Goal: Communication & Community: Answer question/provide support

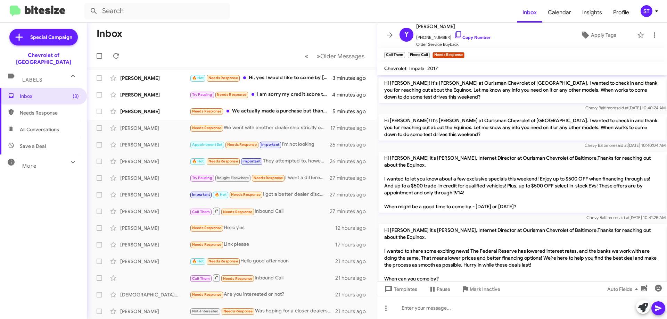
scroll to position [612, 0]
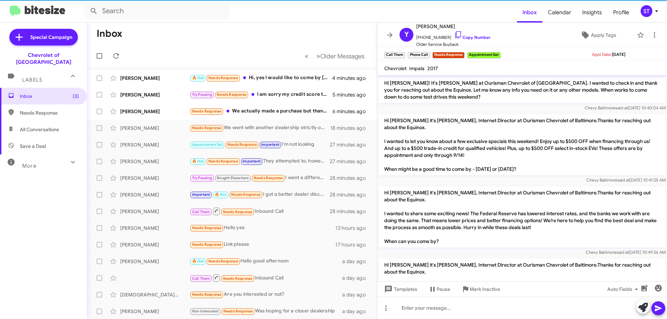
scroll to position [602, 0]
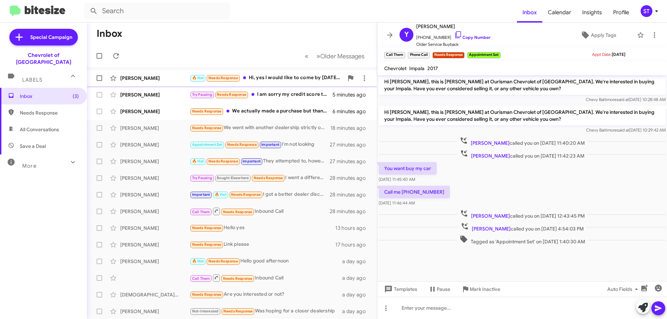
click at [278, 74] on div "Shanee Strother 🔥 Hot Needs Response Hi, yes I would like to come by today to t…" at bounding box center [231, 78] width 279 height 14
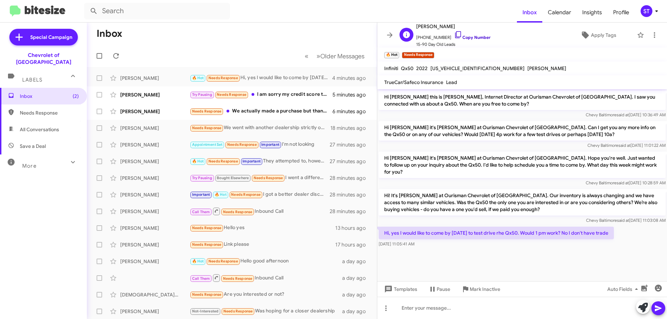
click at [455, 34] on icon at bounding box center [458, 34] width 6 height 7
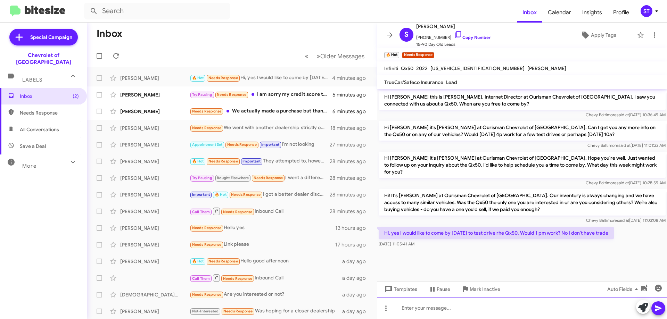
click at [437, 306] on div at bounding box center [522, 308] width 290 height 22
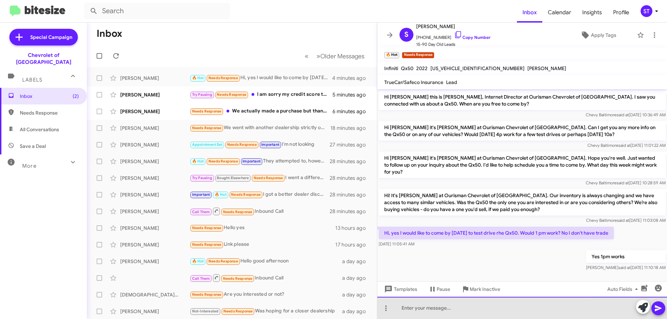
click at [453, 313] on div at bounding box center [522, 308] width 290 height 22
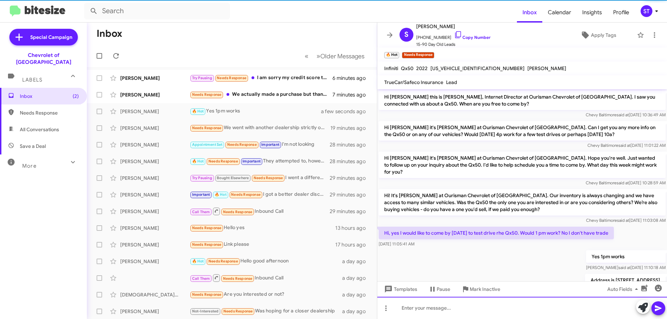
scroll to position [20, 0]
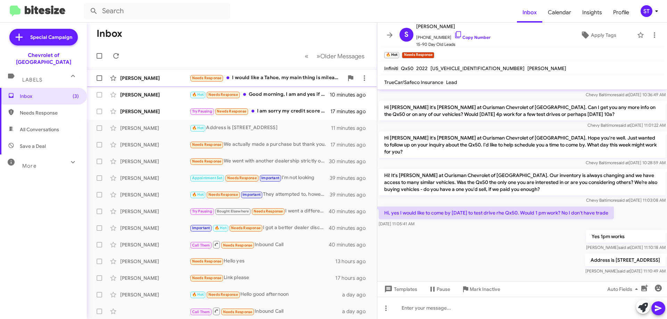
click at [172, 77] on div "[PERSON_NAME]" at bounding box center [154, 78] width 69 height 7
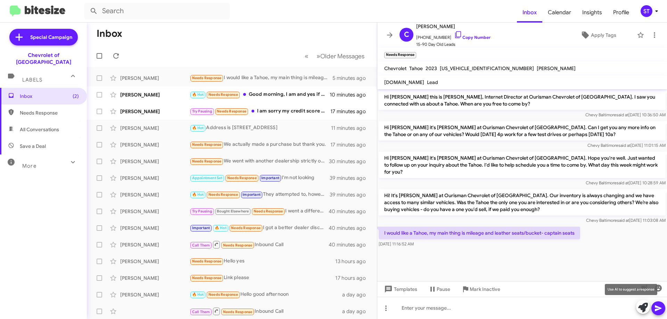
click at [643, 306] on icon at bounding box center [643, 308] width 10 height 10
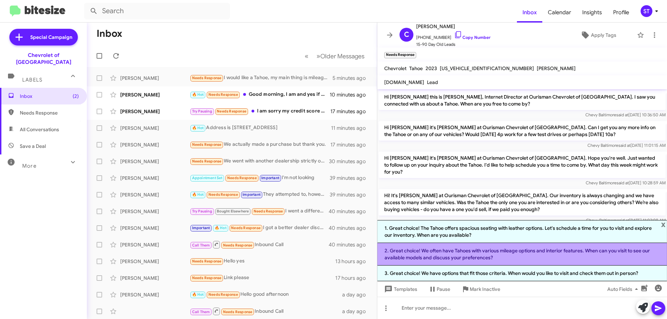
click at [430, 252] on li "2. Great choice! We often have Tahoes with various mileage options and interior…" at bounding box center [522, 254] width 290 height 23
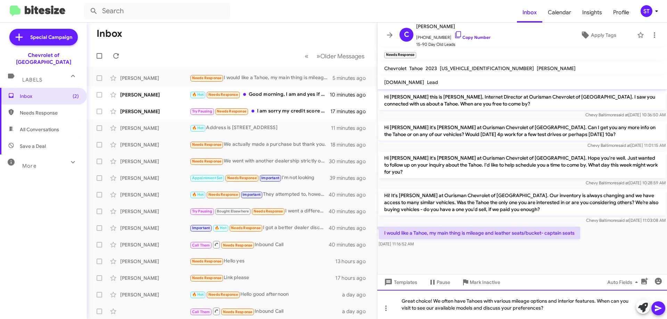
click at [559, 310] on div "Great choice! We often have Tahoes with various mileage options and interior fe…" at bounding box center [522, 304] width 290 height 29
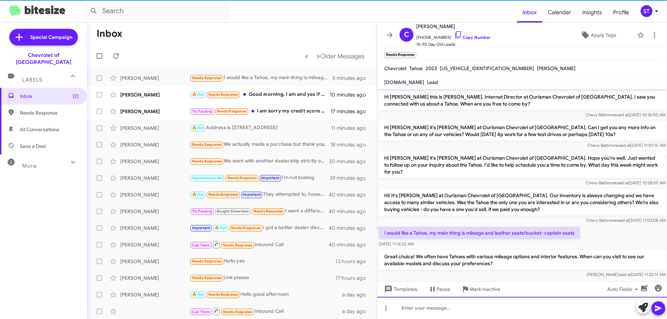
scroll to position [2, 0]
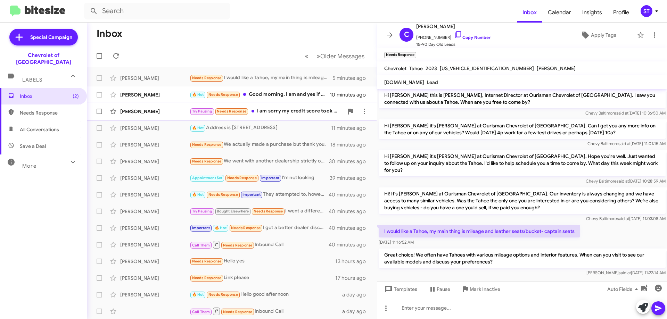
click at [281, 107] on div "Richard Williams Try Pausing Needs Response I am sorry my credit score took a h…" at bounding box center [231, 112] width 279 height 14
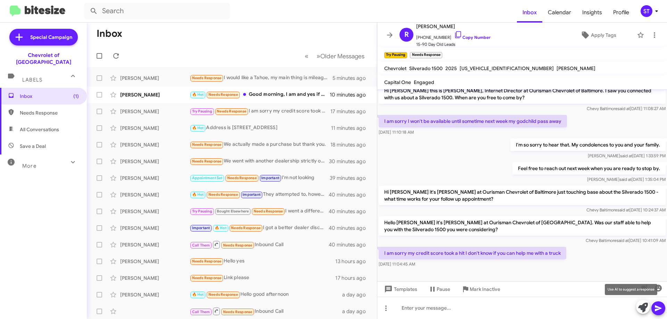
click at [638, 308] on button at bounding box center [643, 307] width 14 height 14
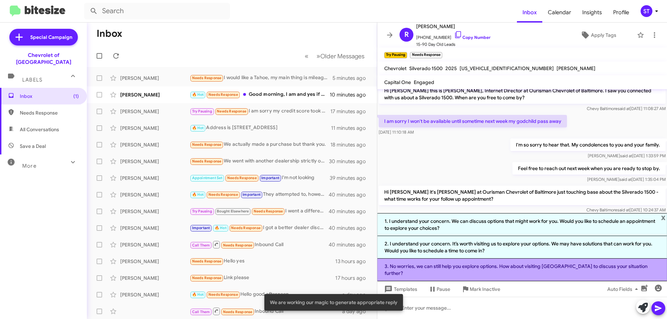
click at [635, 273] on li "3. No worries, we can still help you explore options. How about visiting us to …" at bounding box center [522, 270] width 290 height 23
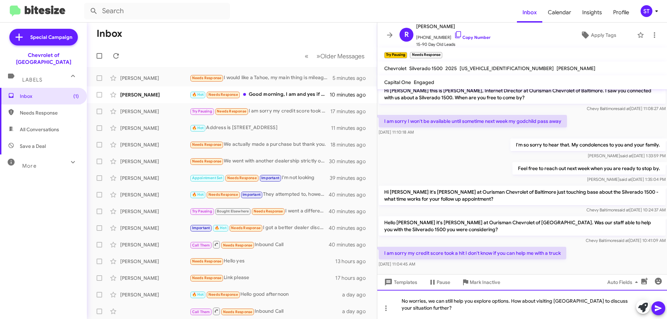
click at [398, 310] on div "No worries, we can still help you explore options. How about visiting [GEOGRAPH…" at bounding box center [522, 304] width 290 height 29
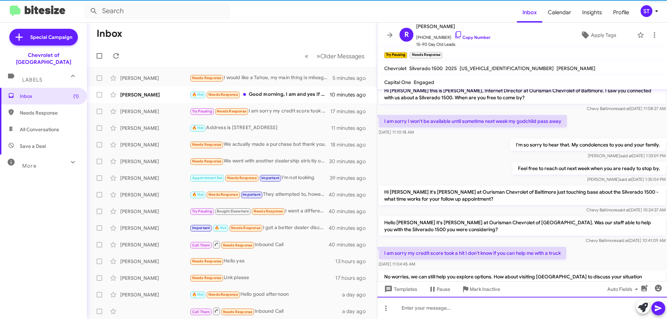
scroll to position [32, 0]
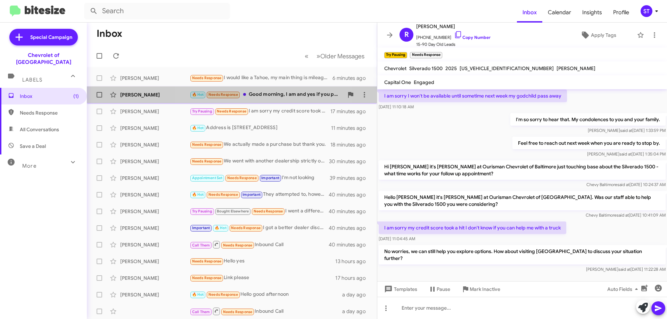
click at [262, 92] on div "🔥 Hot Needs Response Good morning, I am and yes if you paid me enough we can do…" at bounding box center [267, 95] width 154 height 8
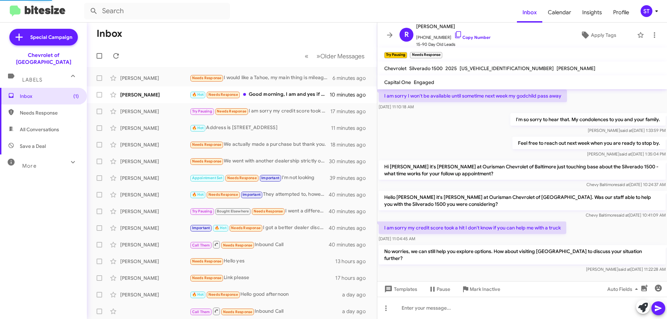
scroll to position [268, 0]
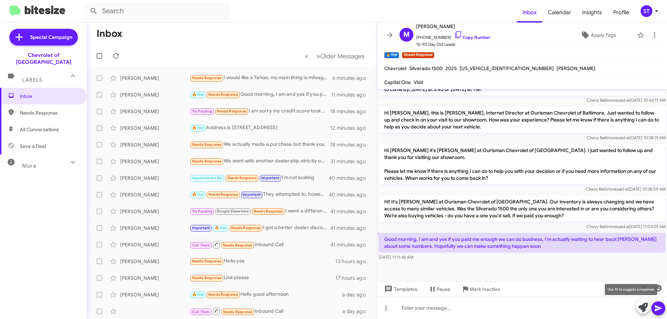
click at [642, 304] on icon at bounding box center [643, 308] width 10 height 10
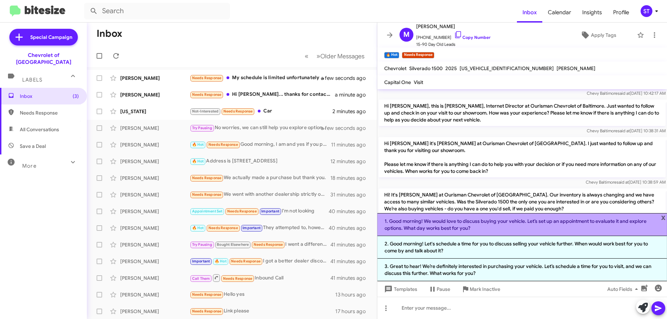
click at [429, 220] on li "1. Good morning! We would love to discuss buying your vehicle. Let’s set up an …" at bounding box center [522, 224] width 290 height 23
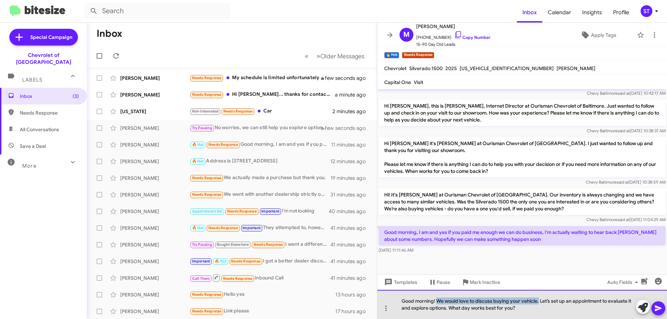
drag, startPoint x: 539, startPoint y: 302, endPoint x: 438, endPoint y: 300, distance: 101.5
click at [438, 300] on div "Good morning! We would love to discuss buying your vehicle. Let’s set up an app…" at bounding box center [522, 304] width 290 height 29
drag, startPoint x: 430, startPoint y: 313, endPoint x: 391, endPoint y: 297, distance: 42.1
click at [391, 298] on div "Good morning! Let’s set up an appointment to evaluate it and explore options. W…" at bounding box center [522, 304] width 290 height 29
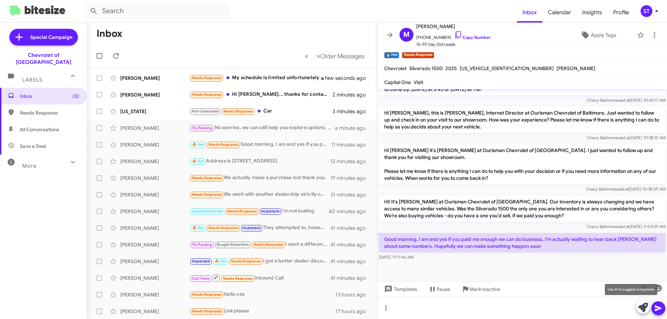
click at [640, 307] on icon at bounding box center [643, 308] width 10 height 10
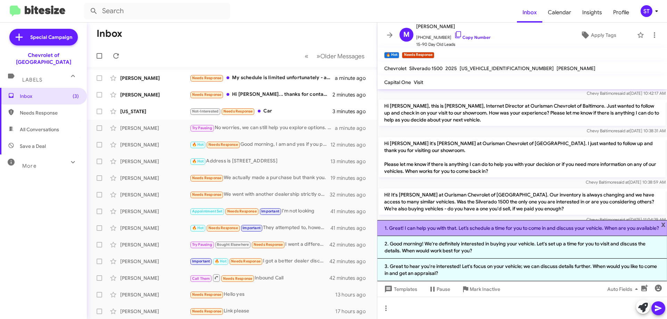
click at [448, 224] on li "1. Great! I can help you with that. Let’s schedule a time for you to come in an…" at bounding box center [522, 228] width 290 height 16
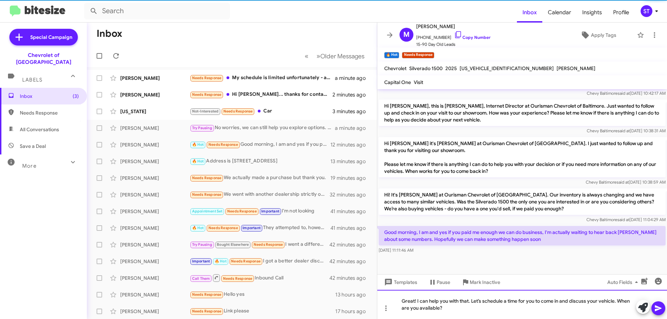
click at [466, 310] on div "Great! I can help you with that. Let’s schedule a time for you to come in and d…" at bounding box center [522, 304] width 290 height 29
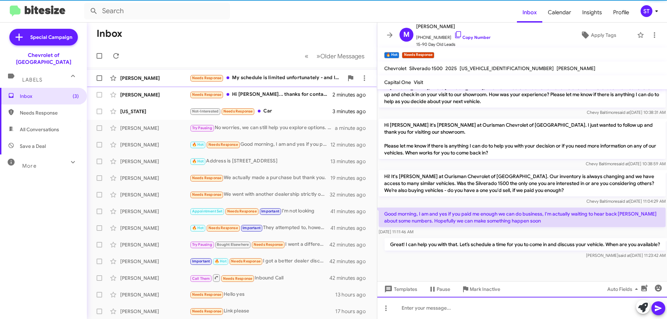
scroll to position [300, 0]
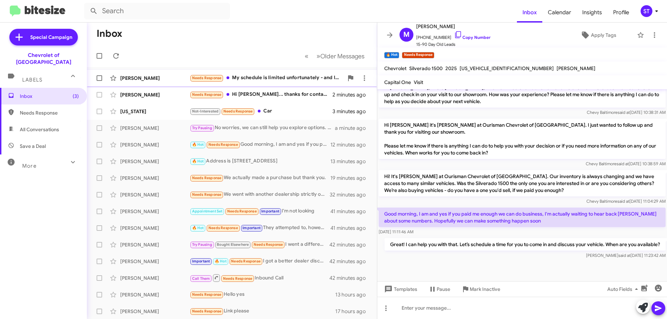
click at [265, 74] on div "Needs Response My schedule is limited unfortunately - and I have a toddler! If …" at bounding box center [267, 78] width 154 height 8
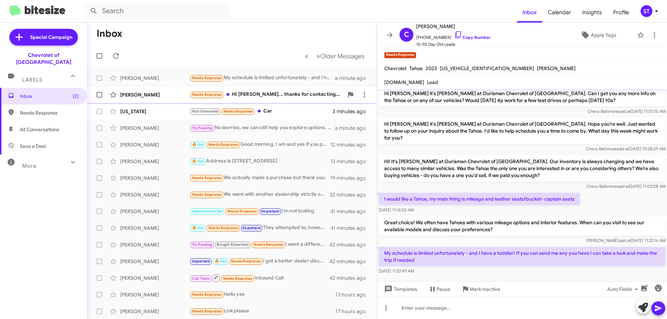
click at [286, 91] on div "Needs Response Hi Eric... thanks for contacting me. I was looking at a trailbla…" at bounding box center [267, 95] width 154 height 8
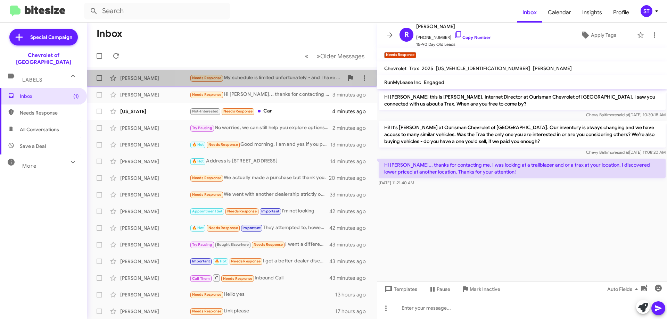
click at [270, 80] on div "Needs Response My schedule is limited unfortunately - and I have a toddler! If …" at bounding box center [267, 78] width 154 height 8
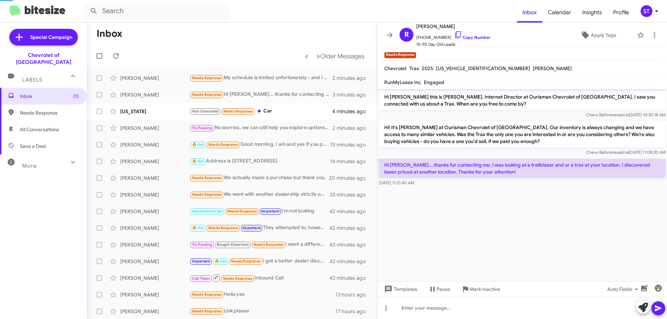
scroll to position [34, 0]
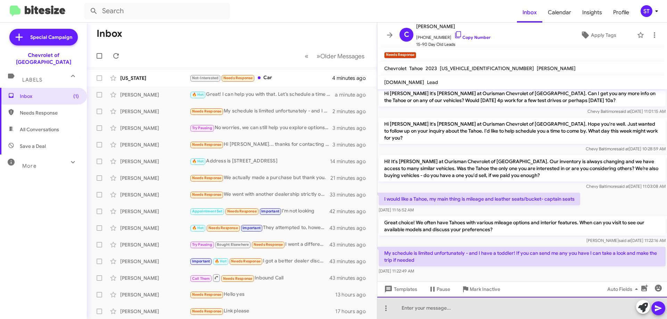
drag, startPoint x: 421, startPoint y: 315, endPoint x: 418, endPoint y: 315, distance: 3.9
click at [419, 315] on div at bounding box center [522, 308] width 290 height 22
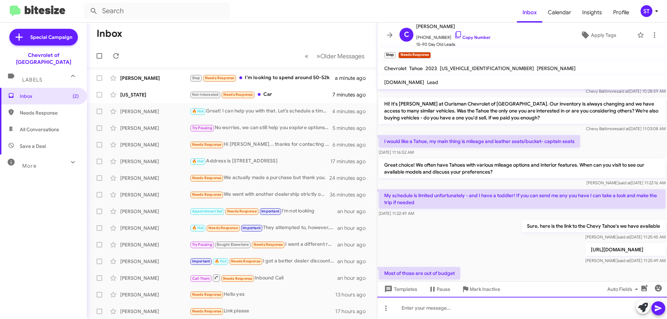
scroll to position [142, 0]
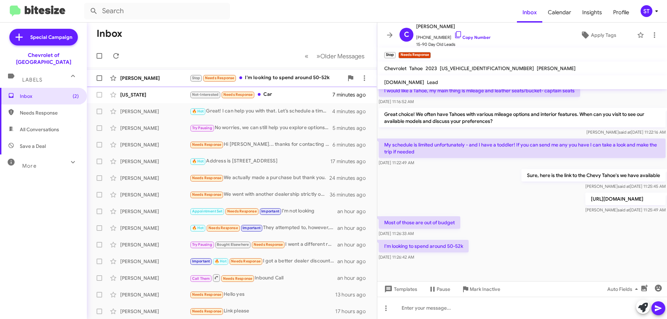
click at [268, 77] on div "Stop Needs Response I'm looking to spend around 50-52k" at bounding box center [267, 78] width 154 height 8
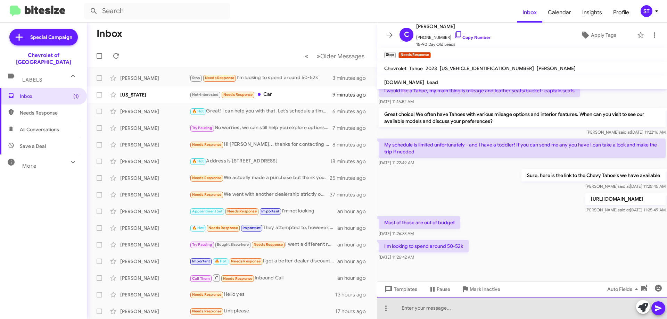
click at [423, 309] on div at bounding box center [522, 308] width 290 height 22
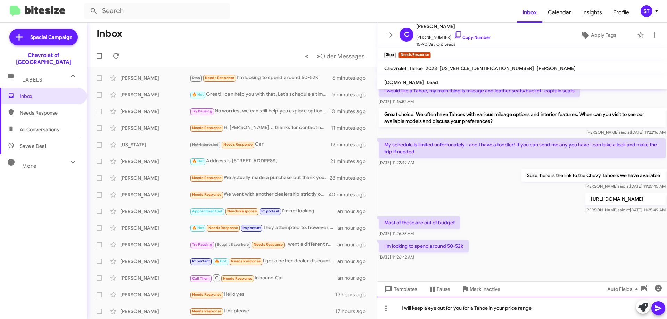
click at [427, 307] on div "I will keep a eye out for you for a Tahoe in your price range" at bounding box center [522, 308] width 290 height 22
click at [544, 303] on div "I will keep an eye out for you for a Tahoe in your price range" at bounding box center [522, 308] width 290 height 22
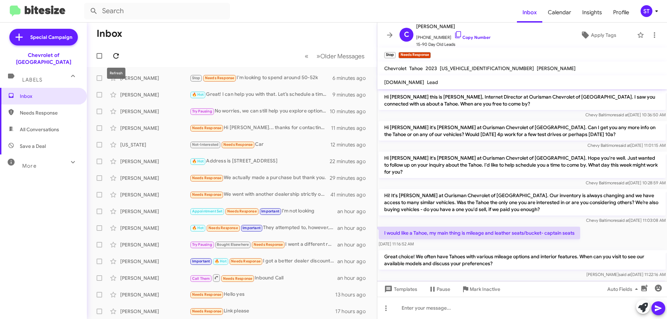
click at [117, 57] on icon at bounding box center [116, 56] width 8 height 8
click at [174, 127] on div "[PERSON_NAME]" at bounding box center [154, 128] width 69 height 7
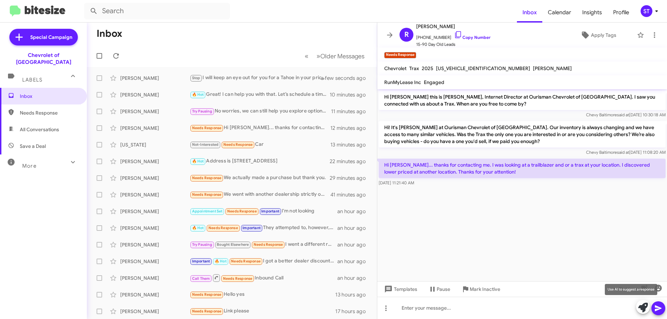
click at [643, 309] on icon at bounding box center [643, 308] width 10 height 10
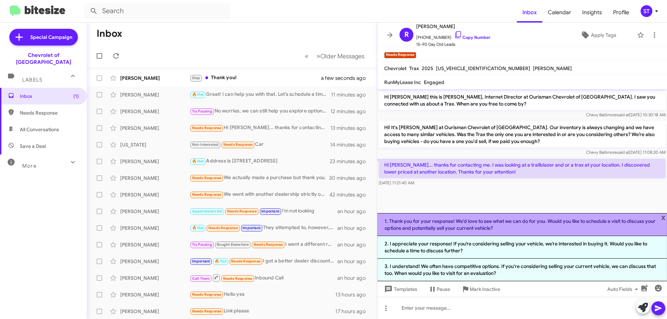
click at [436, 217] on li "1. Thank you for your response! We’d love to see what we can do for you. Would …" at bounding box center [522, 224] width 290 height 23
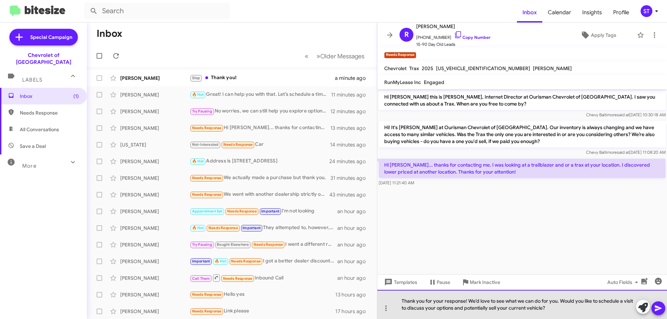
click at [575, 313] on div "Thank you for your response! We’d love to see what we can do for you. Would you…" at bounding box center [522, 304] width 290 height 29
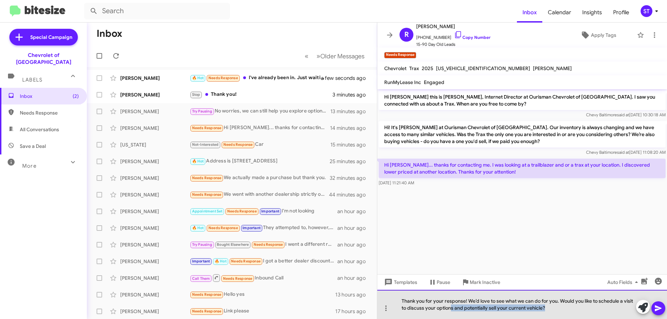
drag, startPoint x: 552, startPoint y: 311, endPoint x: 455, endPoint y: 312, distance: 96.9
click at [454, 310] on div "Thank you for your response! We’d love to see what we can do for you. Would you…" at bounding box center [522, 304] width 290 height 29
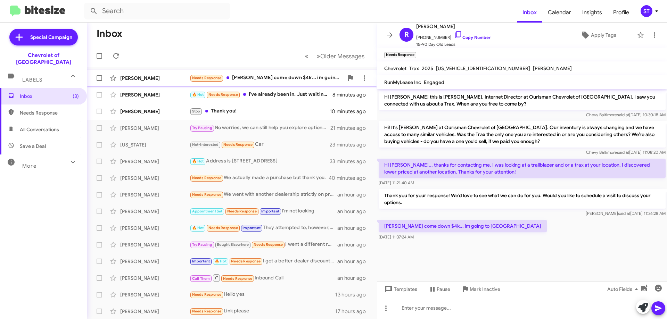
click at [157, 72] on div "Rose Marx Needs Response welp come down $4k... im going to jersey 6 minutes ago" at bounding box center [231, 78] width 279 height 14
click at [454, 33] on icon at bounding box center [458, 35] width 8 height 8
click at [386, 162] on p "Hi Eric... thanks for contacting me. I was looking at a trailblazer and or a tr…" at bounding box center [522, 168] width 287 height 19
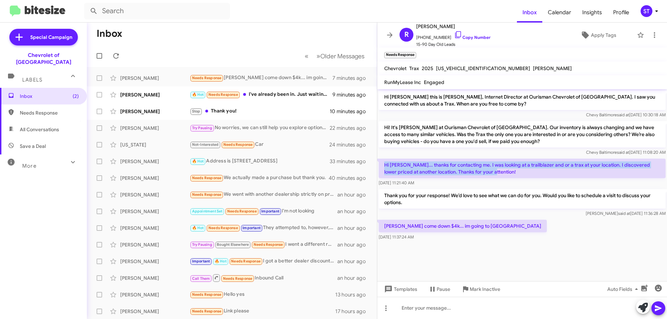
drag, startPoint x: 383, startPoint y: 163, endPoint x: 493, endPoint y: 175, distance: 111.2
click at [493, 175] on p "Hi Eric... thanks for contacting me. I was looking at a trailblazer and or a tr…" at bounding box center [522, 168] width 287 height 19
copy p "Hi Eric... thanks for contacting me. I was looking at a trailblazer and or a tr…"
click at [648, 308] on icon at bounding box center [643, 308] width 10 height 10
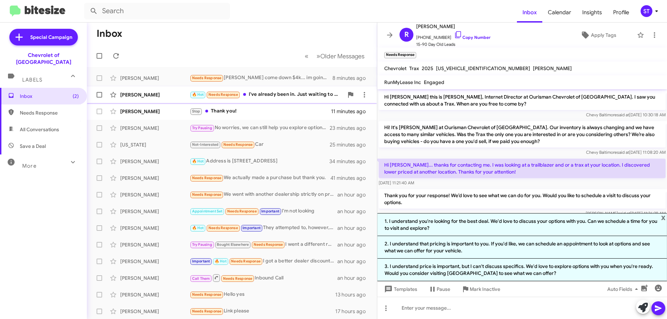
click at [276, 96] on div "🔥 Hot Needs Response I've already been in. Just waiting to hear from Develyn. I…" at bounding box center [267, 95] width 154 height 8
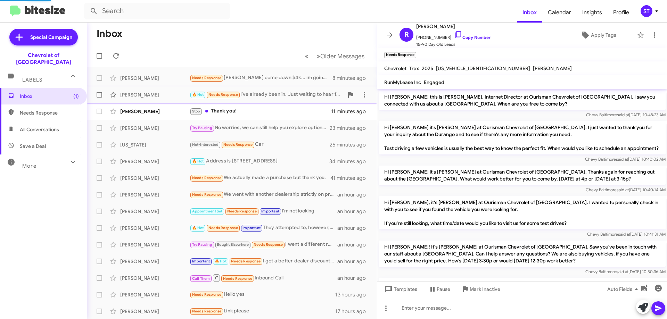
scroll to position [325, 0]
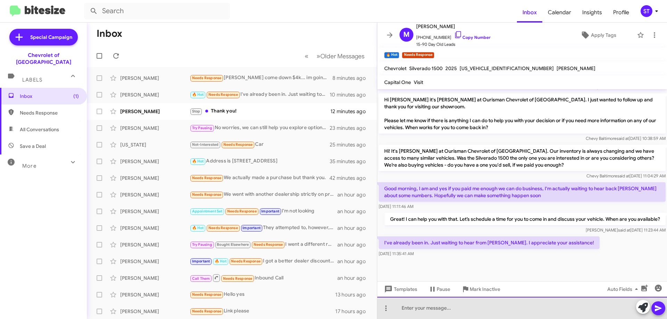
click at [462, 303] on div at bounding box center [522, 308] width 290 height 22
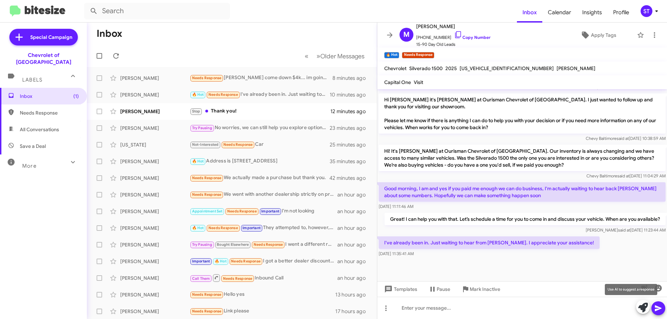
click at [644, 307] on icon at bounding box center [643, 308] width 10 height 10
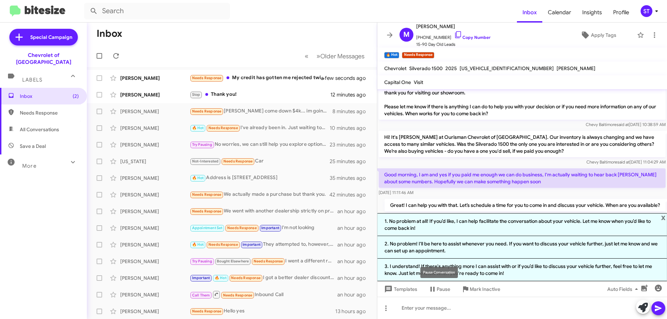
click at [428, 269] on div "Pause Conversation" at bounding box center [439, 272] width 38 height 11
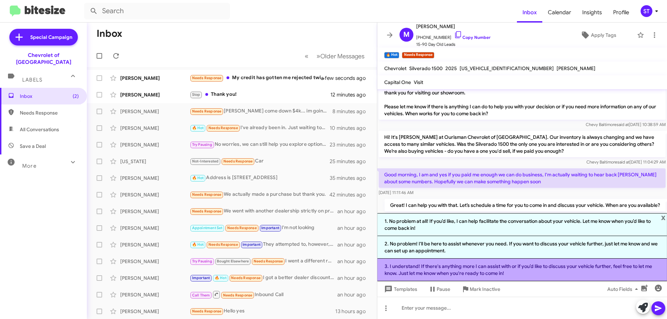
click at [386, 271] on li "3. I understand! If there's anything more I can assist with or if you’d like to…" at bounding box center [522, 270] width 290 height 23
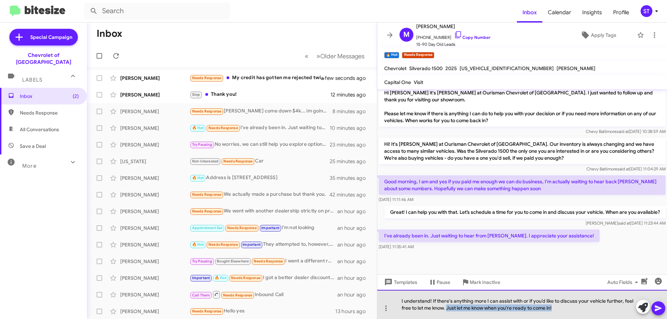
drag, startPoint x: 505, startPoint y: 310, endPoint x: 447, endPoint y: 312, distance: 58.4
click at [447, 312] on div "I understand! If there's anything more I can assist with or if you’d like to di…" at bounding box center [522, 304] width 290 height 29
click at [501, 309] on div "I understand! If there's anything more I can assist with or if you’d like to di…" at bounding box center [522, 304] width 290 height 29
click at [548, 311] on div "I understand! If there's anything more I can assist with or if you’d like to di…" at bounding box center [522, 304] width 290 height 29
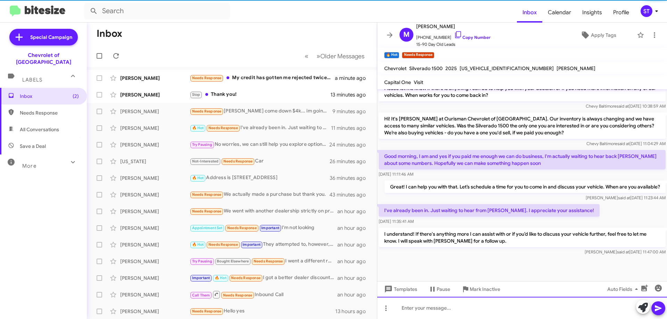
scroll to position [357, 0]
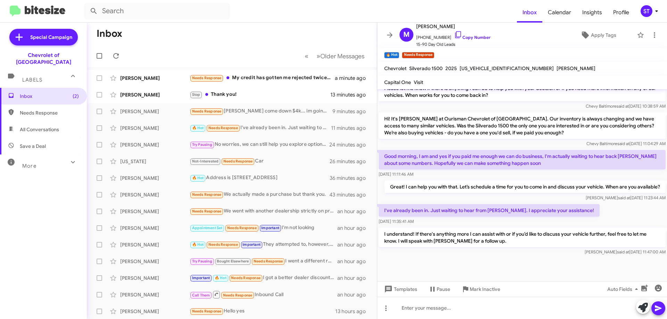
drag, startPoint x: 384, startPoint y: 149, endPoint x: 561, endPoint y: 156, distance: 176.6
click at [561, 156] on p "Good morning, I am and yes if you paid me enough we can do business, I'm actual…" at bounding box center [522, 159] width 287 height 19
copy p "Good morning, I am and yes if you paid me enough we can do business, I'm actual…"
click at [454, 34] on icon at bounding box center [458, 35] width 8 height 8
copy p "Good morning, I am and yes if you paid me enough we can do business, I'm actual…"
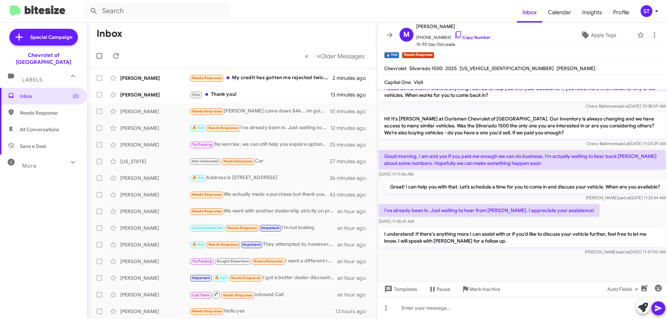
drag, startPoint x: 385, startPoint y: 148, endPoint x: 545, endPoint y: 154, distance: 160.3
click at [606, 159] on p "Good morning, I am and yes if you paid me enough we can do business, I'm actual…" at bounding box center [522, 159] width 287 height 19
copy p "Good morning, I am and yes if you paid me enough we can do business, I'm actual…"
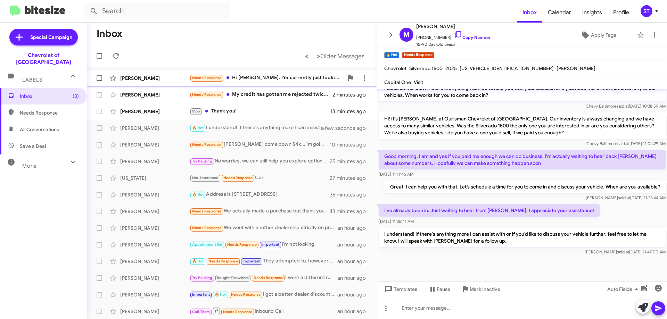
click at [259, 77] on div "Needs Response Hi Erik. I'm currently just looking at Chevy Vehicles. I'm debat…" at bounding box center [267, 78] width 154 height 8
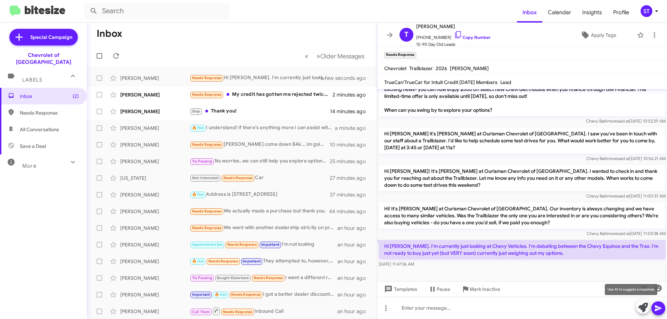
click at [641, 308] on icon at bounding box center [643, 308] width 10 height 10
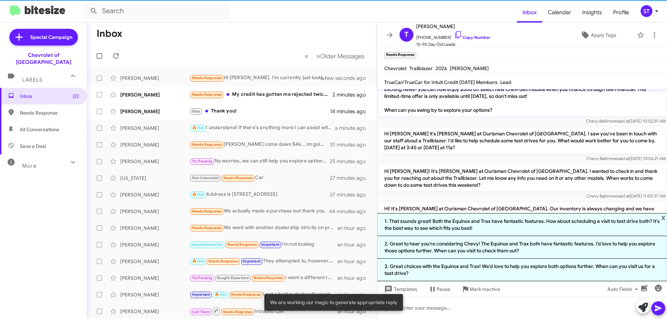
scroll to position [158, 0]
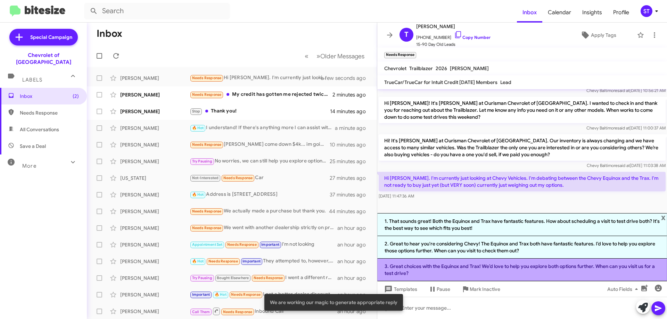
click at [511, 271] on li "3. Great choices with the Equinox and Trax! We’d love to help you explore both …" at bounding box center [522, 270] width 290 height 23
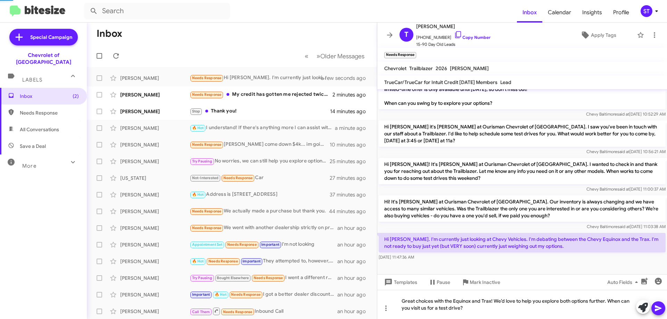
scroll to position [97, 0]
click at [500, 312] on div "Great choices with the Equinox and Trax! We’d love to help you explore both opt…" at bounding box center [522, 304] width 290 height 29
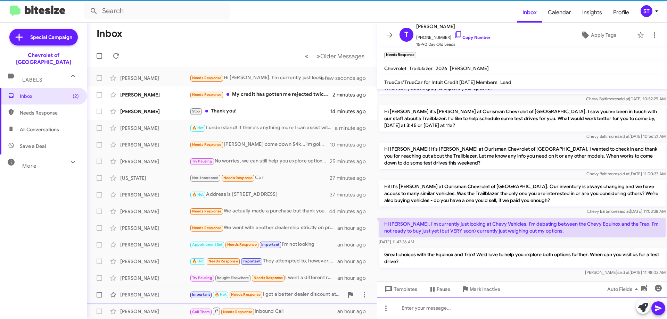
scroll to position [122, 0]
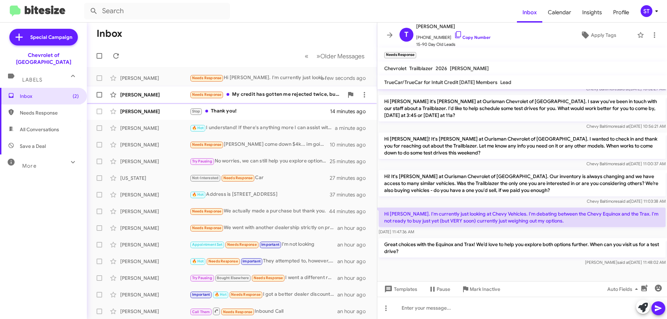
click at [290, 96] on div "Needs Response My credit has gotten me rejected twice, but I thank you for your…" at bounding box center [267, 95] width 154 height 8
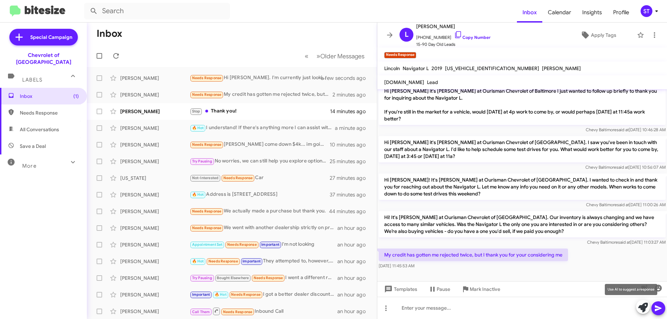
click at [643, 310] on icon at bounding box center [643, 308] width 10 height 10
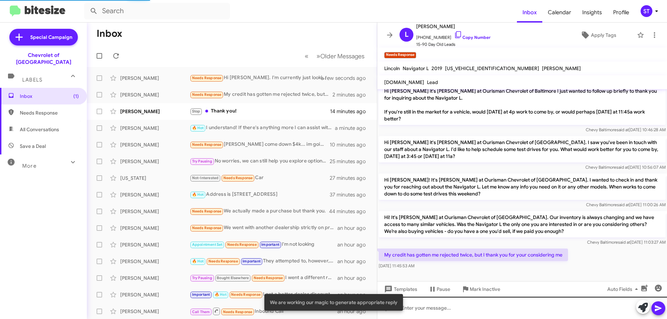
scroll to position [105, 0]
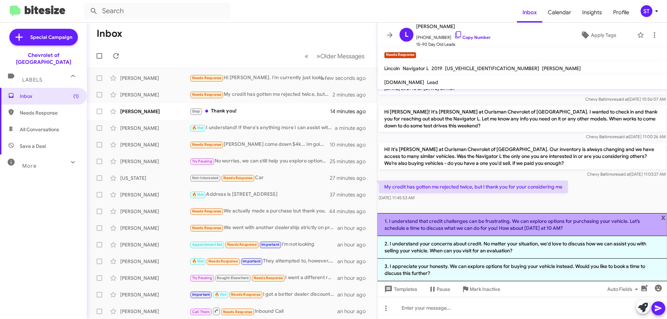
click at [436, 224] on li "1. I understand that credit challenges can be frustrating. We can explore optio…" at bounding box center [522, 224] width 290 height 23
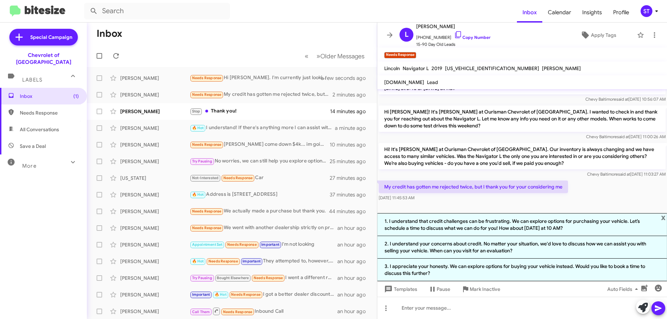
scroll to position [43, 0]
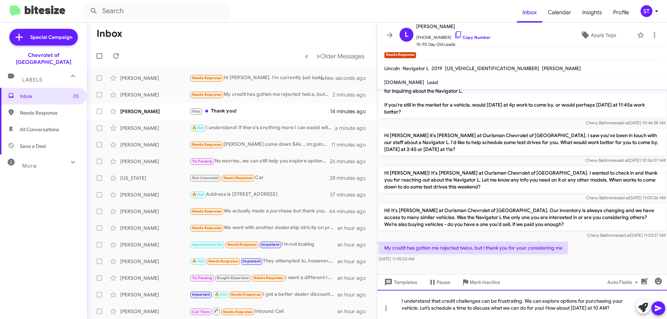
click at [622, 312] on div "I understand that credit challenges can be frustrating. We can explore options …" at bounding box center [522, 304] width 290 height 29
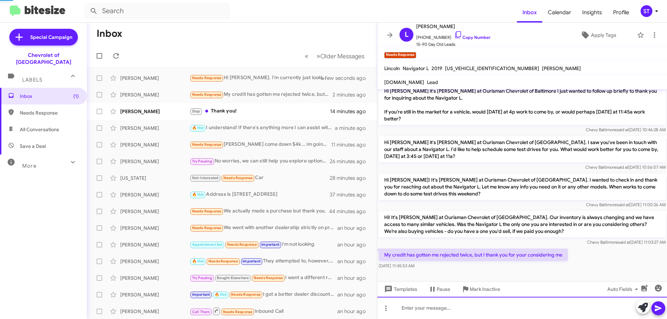
scroll to position [38, 0]
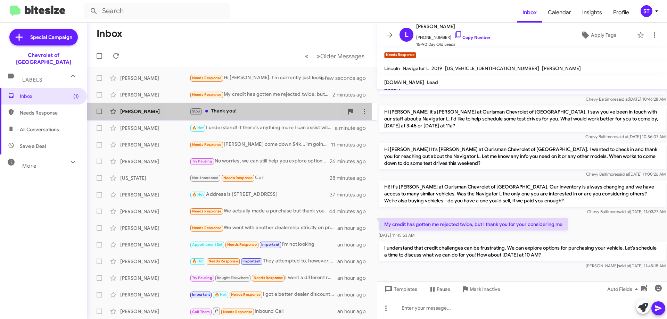
click at [224, 112] on div "Stop Thank you!" at bounding box center [267, 111] width 154 height 8
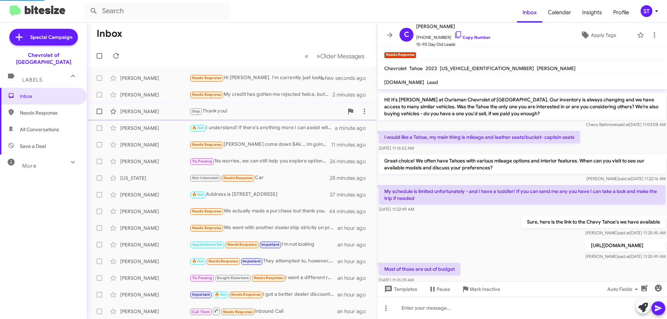
scroll to position [132, 0]
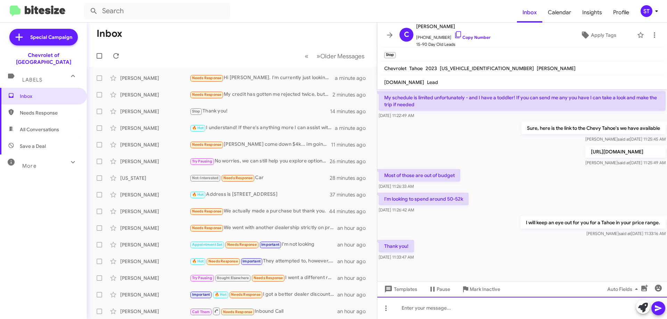
click at [435, 307] on div at bounding box center [522, 308] width 290 height 22
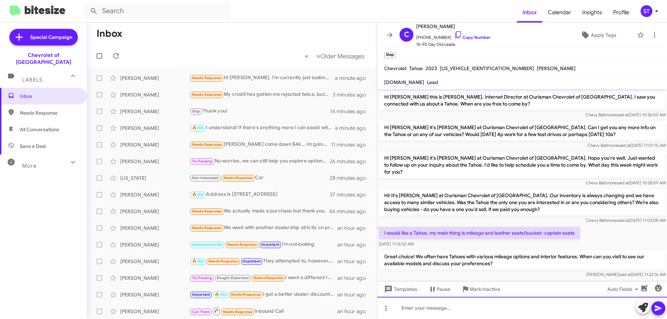
scroll to position [69, 0]
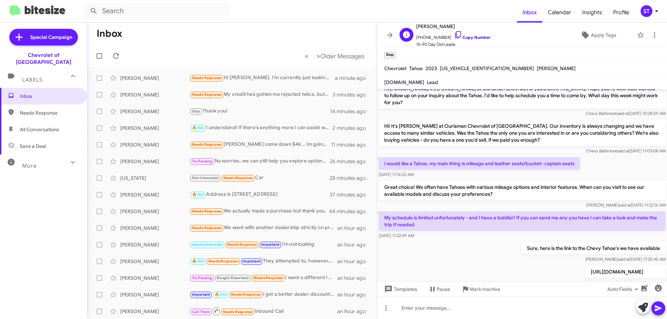
click at [454, 33] on icon at bounding box center [458, 35] width 8 height 8
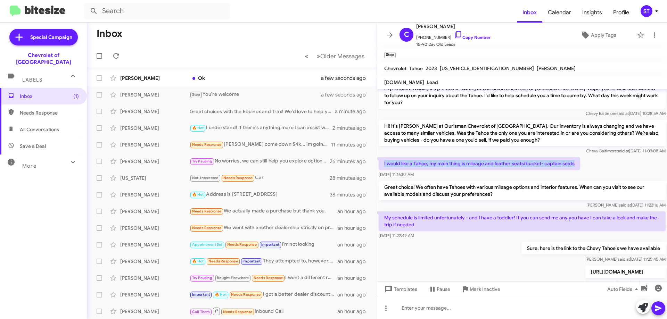
drag, startPoint x: 575, startPoint y: 158, endPoint x: 385, endPoint y: 159, distance: 189.7
click at [383, 159] on p "I would like a Tahoe, my main thing is mileage and leather seats/bucket- captai…" at bounding box center [479, 163] width 201 height 13
copy p "I would like a Tahoe, my main thing is mileage and leather seats/bucket- captai…"
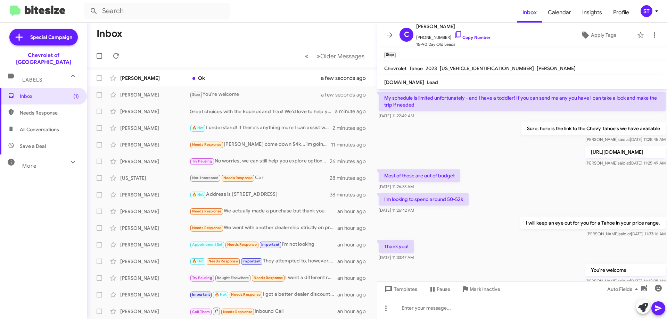
scroll to position [208, 0]
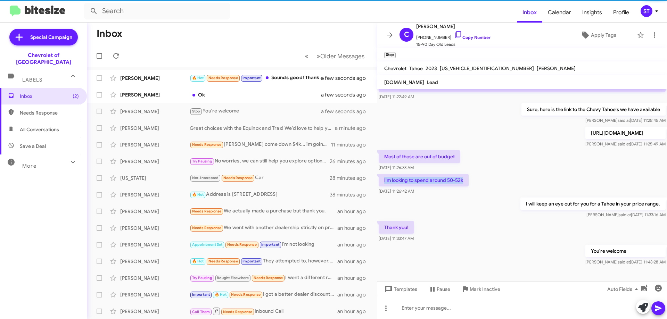
drag, startPoint x: 463, startPoint y: 179, endPoint x: 383, endPoint y: 174, distance: 80.4
click at [383, 174] on p "I'm looking to spend around 50-52k" at bounding box center [424, 180] width 90 height 13
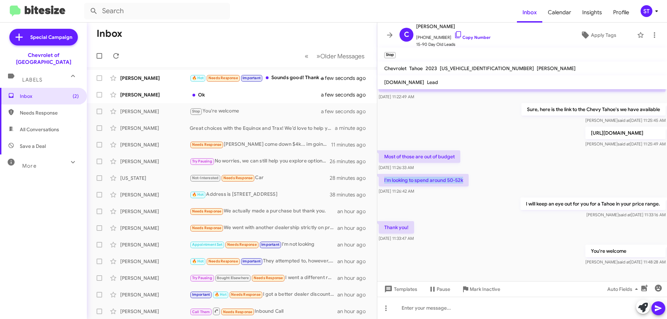
copy p "I'm looking to spend around 50-52k"
click at [292, 77] on div "🔥 Hot Needs Response Important Sounds good! Thank you!" at bounding box center [267, 78] width 154 height 8
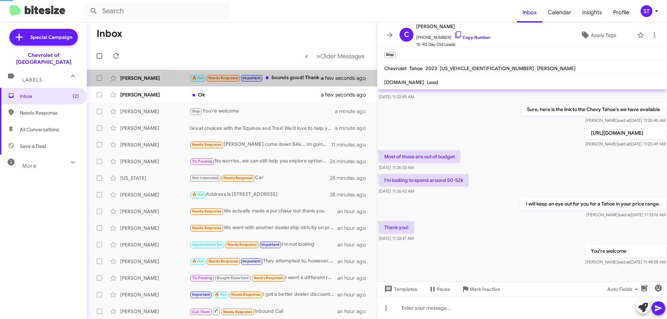
scroll to position [383, 0]
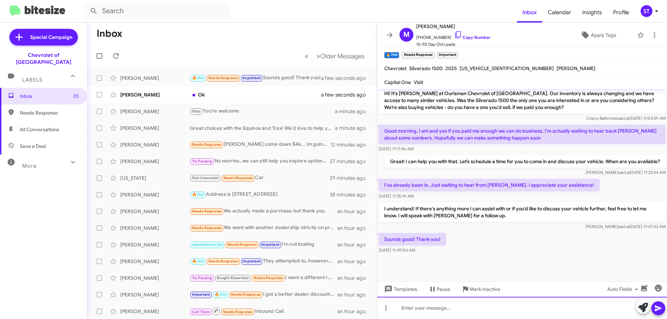
click at [437, 308] on div at bounding box center [522, 308] width 290 height 22
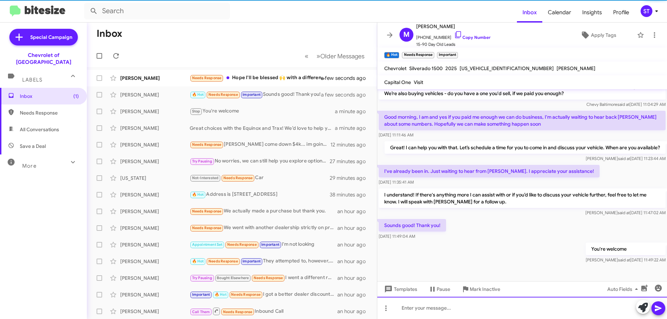
scroll to position [0, 0]
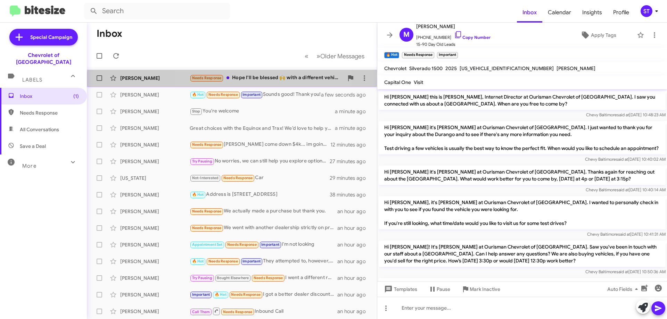
click at [257, 83] on div "Lawrence White Needs Response Hope I'll be blessed 🙌 with a different vehicle a…" at bounding box center [231, 78] width 279 height 14
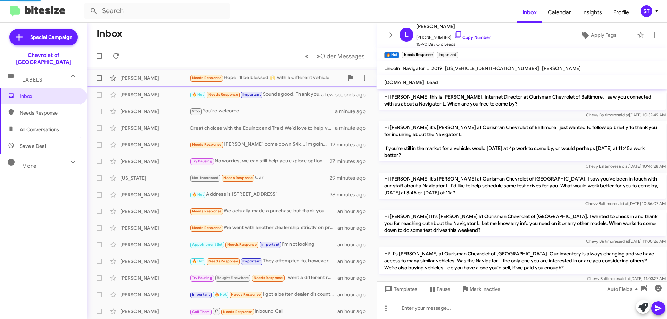
scroll to position [145, 0]
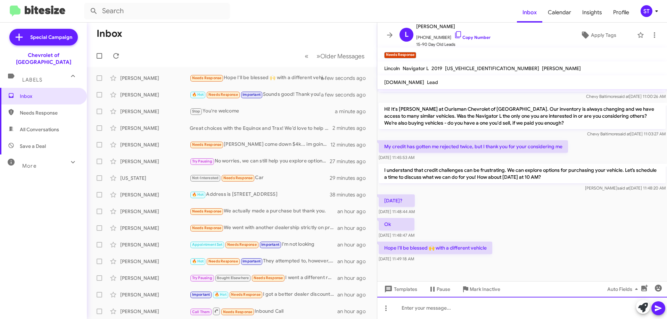
click at [416, 312] on div at bounding box center [522, 308] width 290 height 22
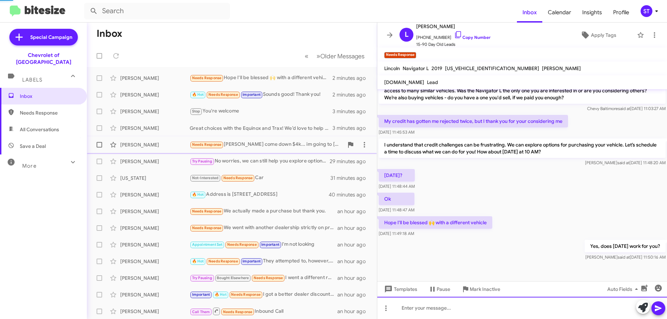
scroll to position [0, 0]
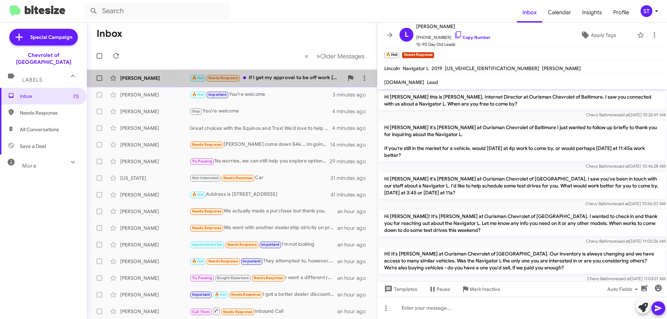
click at [281, 80] on div "🔥 Hot Needs Response If I get my approval to be off work tomorrow sure" at bounding box center [267, 78] width 154 height 8
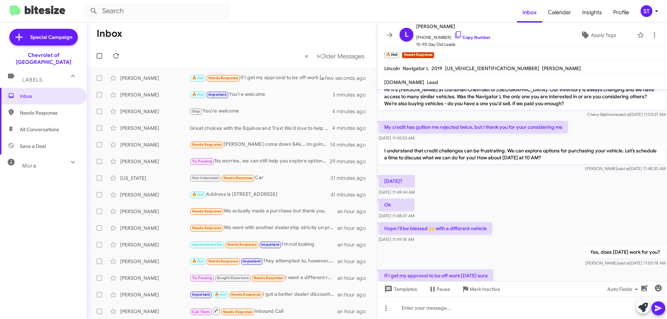
scroll to position [196, 0]
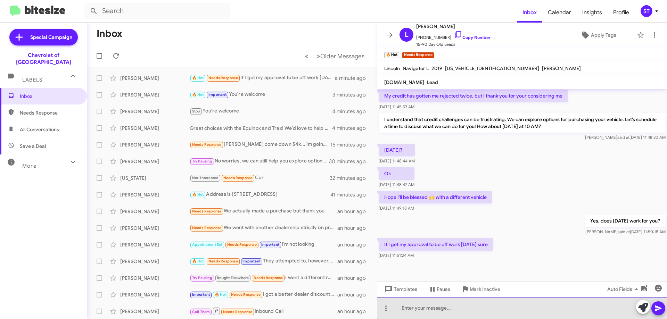
click at [447, 315] on div at bounding box center [522, 308] width 290 height 22
click at [576, 310] on div "Awesome, just let me know. My direct number is 410-277-3172" at bounding box center [522, 308] width 290 height 22
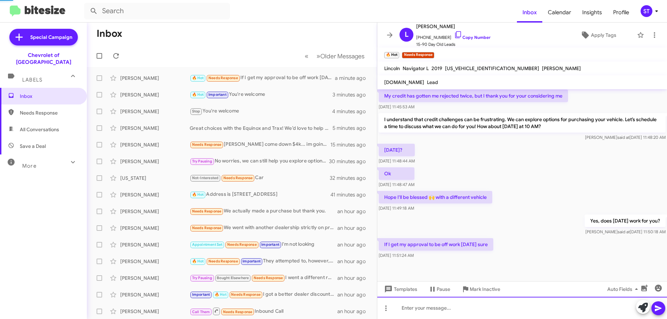
scroll to position [0, 0]
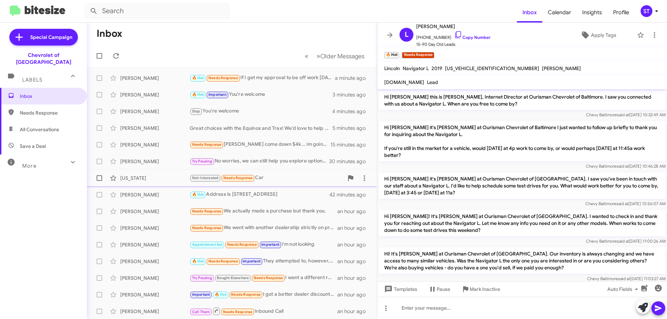
click at [282, 176] on div "Not-Interested Needs Response Car" at bounding box center [267, 178] width 154 height 8
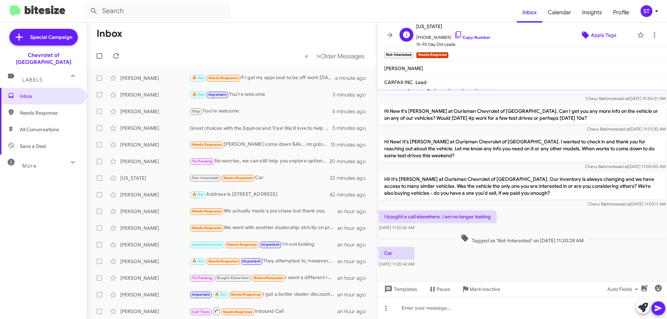
click at [591, 37] on span "Apply Tags" at bounding box center [603, 35] width 25 height 13
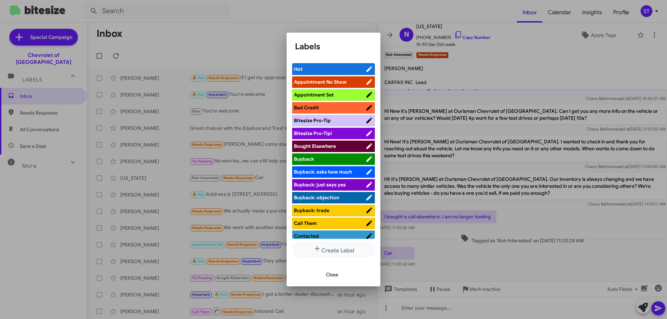
click at [339, 145] on span "Bought Elsewhere" at bounding box center [330, 146] width 72 height 7
click at [333, 271] on span "Close" at bounding box center [332, 275] width 13 height 13
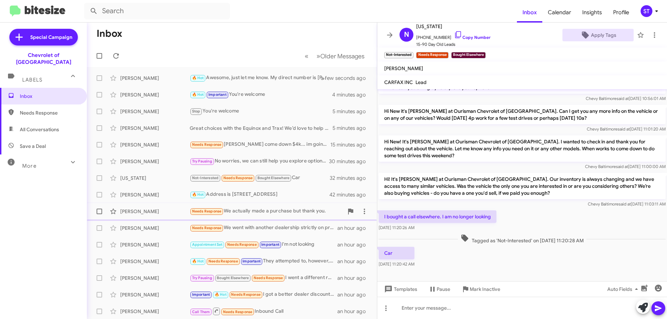
click at [153, 215] on div "Tammy Palmer Needs Response We actually made a purchase but thank you. an hour …" at bounding box center [231, 212] width 279 height 14
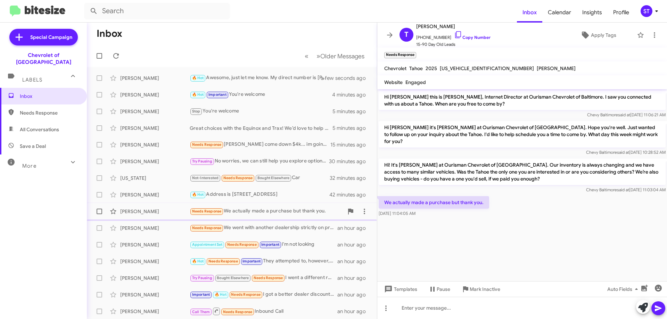
click at [148, 209] on div "[PERSON_NAME]" at bounding box center [154, 211] width 69 height 7
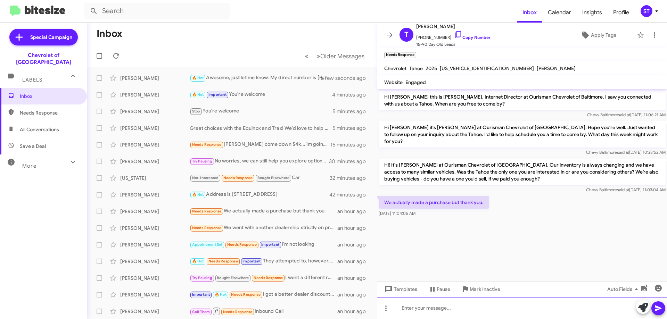
click at [463, 306] on div at bounding box center [522, 308] width 290 height 22
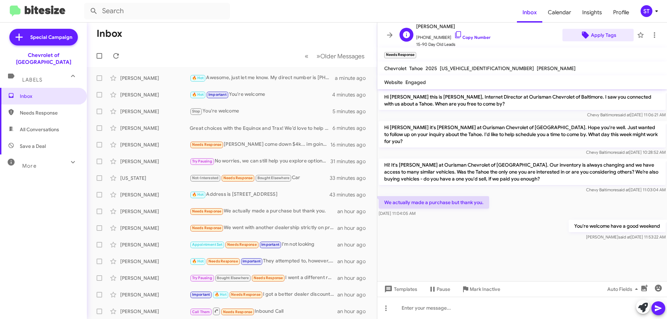
click at [598, 37] on span "Apply Tags" at bounding box center [603, 35] width 25 height 13
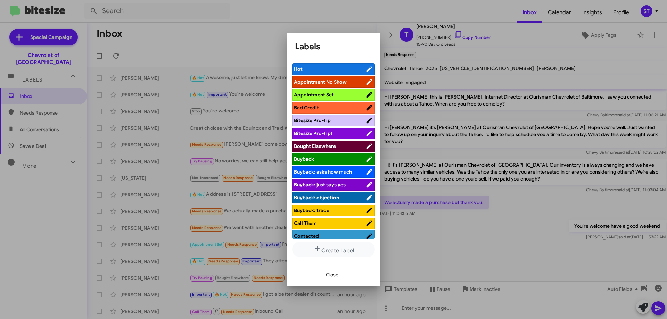
click at [318, 142] on li "Bought Elsewhere" at bounding box center [333, 146] width 83 height 11
click at [322, 145] on span "Bought Elsewhere" at bounding box center [315, 146] width 42 height 6
click at [325, 278] on button "Close" at bounding box center [332, 275] width 24 height 13
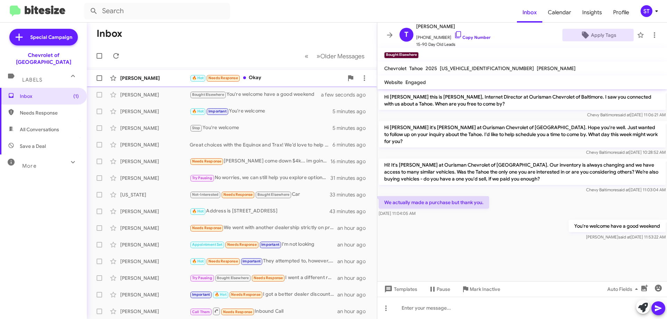
click at [157, 77] on div "[PERSON_NAME]" at bounding box center [154, 78] width 69 height 7
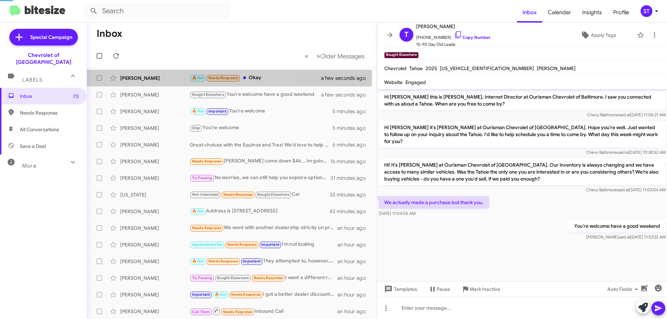
scroll to position [246, 0]
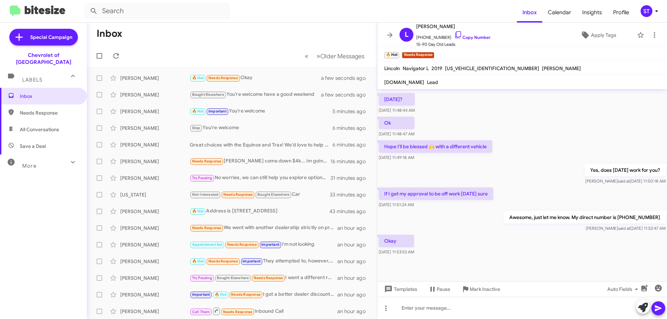
click at [48, 109] on span "Needs Response" at bounding box center [43, 113] width 87 height 17
type input "in:needs-response"
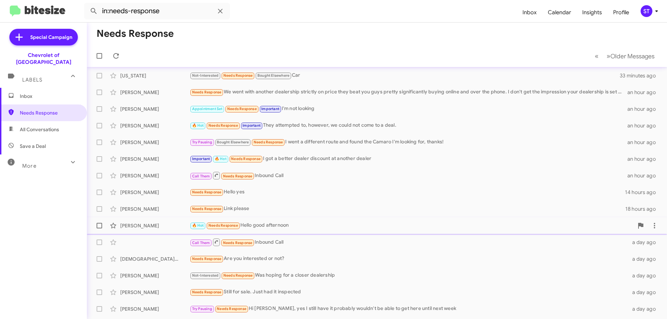
scroll to position [84, 0]
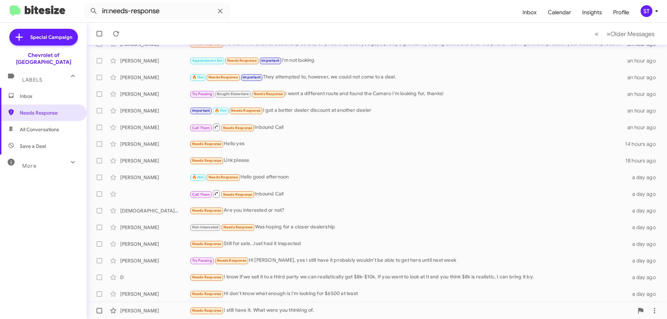
click at [335, 314] on div "Needs Response I still have it. What were you thinking of." at bounding box center [412, 311] width 444 height 8
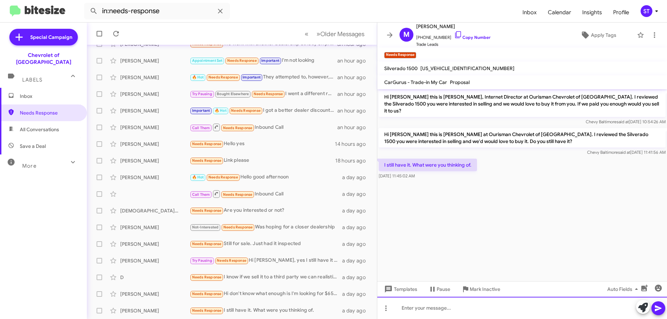
click at [507, 311] on div at bounding box center [522, 308] width 290 height 22
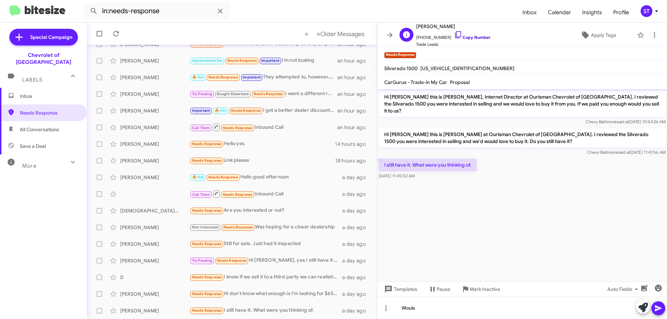
click at [454, 36] on icon at bounding box center [458, 35] width 8 height 8
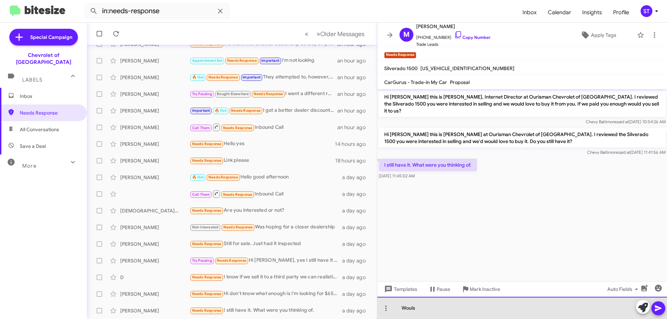
click at [433, 319] on div "Wouls" at bounding box center [522, 308] width 290 height 22
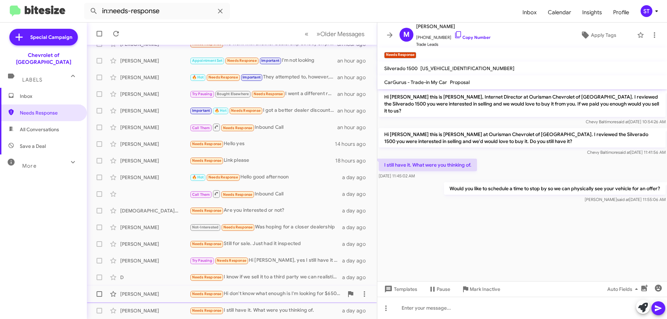
click at [272, 296] on div "Needs Response Hi don't know what enough is I'm looking for $6500 at least" at bounding box center [267, 294] width 154 height 8
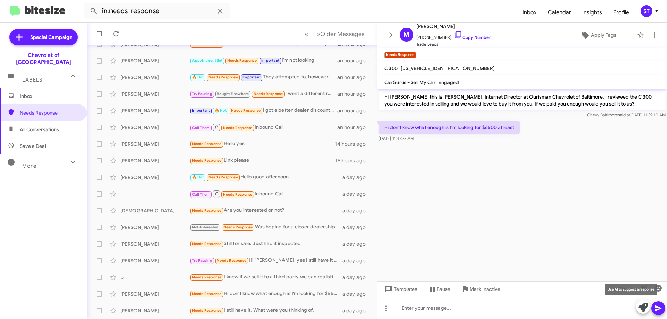
click at [645, 311] on icon at bounding box center [643, 308] width 10 height 10
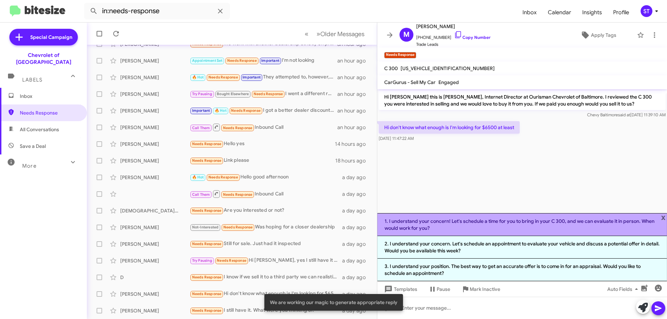
click at [516, 225] on li "1. I understand your concern! Let's schedule a time for you to bring in your C …" at bounding box center [522, 224] width 290 height 23
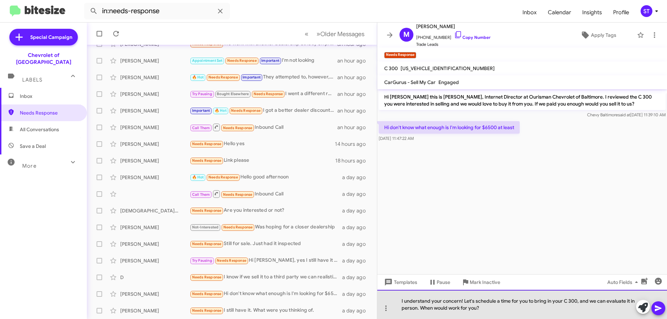
click at [496, 311] on div "I understand your concern! Let's schedule a time for you to bring in your C 300…" at bounding box center [522, 304] width 290 height 29
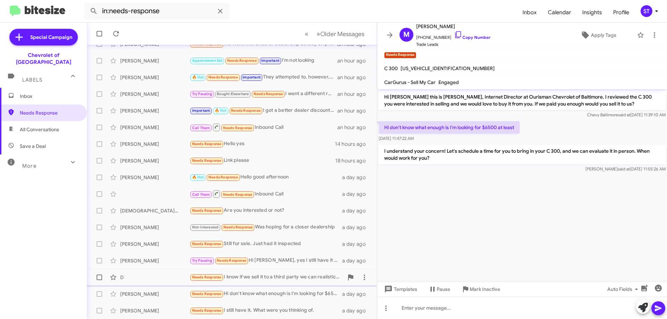
click at [163, 278] on div "D" at bounding box center [154, 277] width 69 height 7
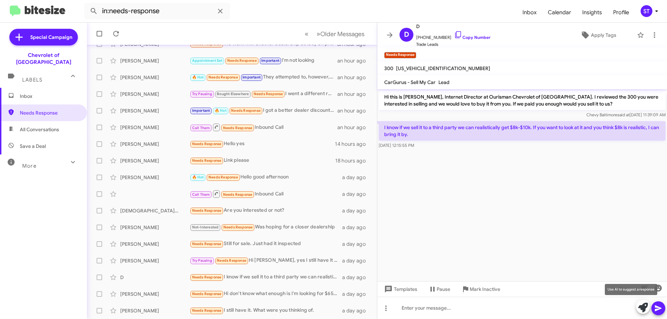
click at [641, 306] on icon at bounding box center [643, 308] width 10 height 10
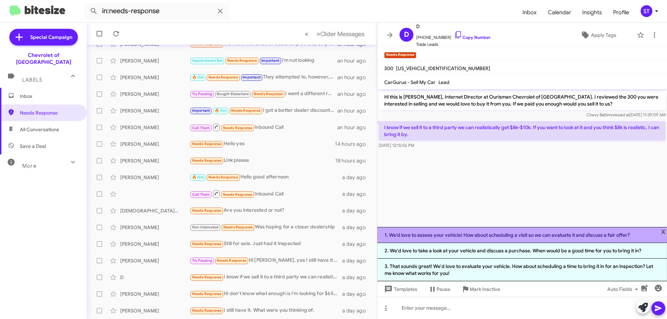
click at [432, 238] on li "1. We’d love to assess your vehicle! How about scheduling a visit so we can eva…" at bounding box center [522, 235] width 290 height 16
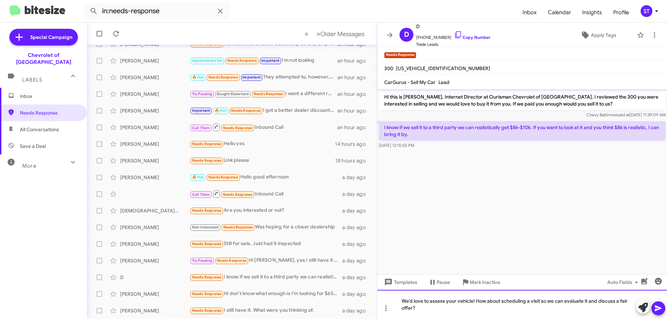
click at [446, 312] on div "We’d love to assess your vehicle! How about scheduling a visit so we can evalua…" at bounding box center [522, 304] width 290 height 29
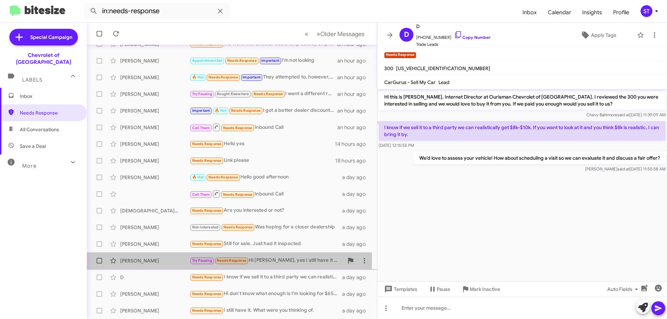
click at [148, 260] on div "[PERSON_NAME]" at bounding box center [154, 260] width 69 height 7
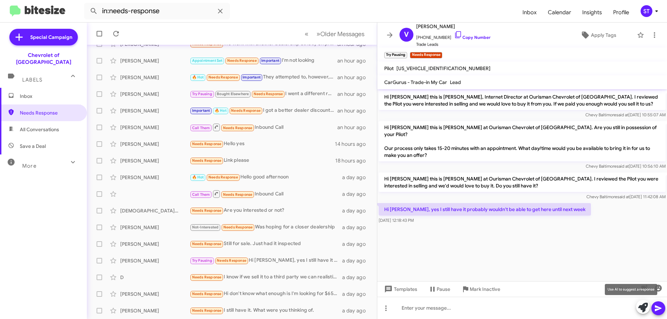
click at [640, 308] on icon at bounding box center [643, 308] width 10 height 10
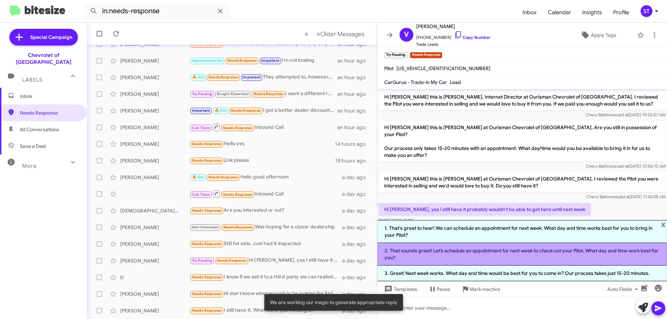
click at [437, 254] on li "2. That sounds great! Let’s schedule an appointment for next week to check out …" at bounding box center [522, 254] width 290 height 23
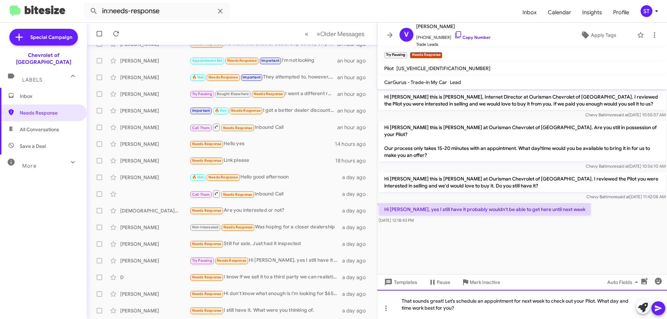
click at [478, 309] on div "That sounds great! Let’s schedule an appointment for next week to check out you…" at bounding box center [522, 304] width 290 height 29
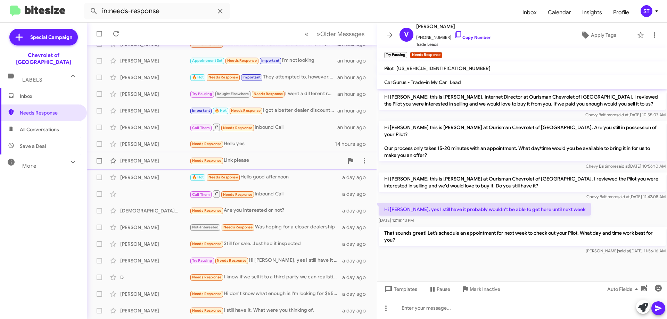
click at [252, 163] on div "Needs Response Link please" at bounding box center [267, 161] width 154 height 8
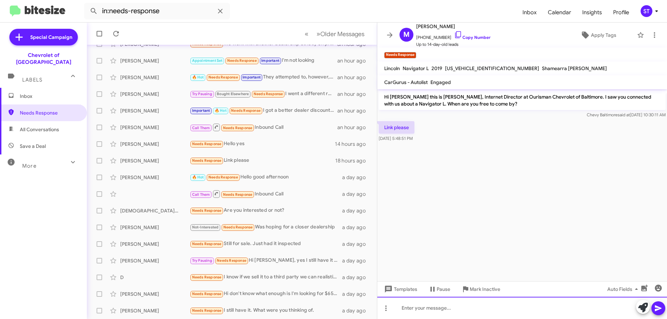
click at [444, 311] on div at bounding box center [522, 308] width 290 height 22
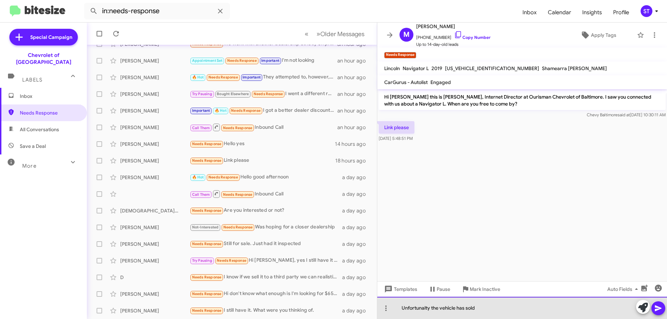
drag, startPoint x: 413, startPoint y: 309, endPoint x: 408, endPoint y: 307, distance: 5.2
click at [408, 307] on div "Unfortunalty the vehicle has sold" at bounding box center [522, 308] width 290 height 22
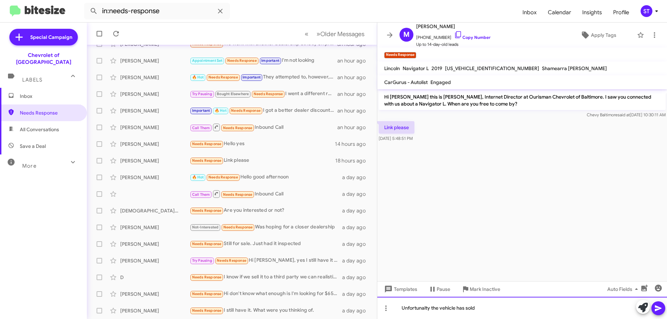
click at [432, 312] on div "Unfortunalty the vehicle has sold" at bounding box center [522, 308] width 290 height 22
click at [427, 310] on div "Unfortunalty the vehicle has sold" at bounding box center [522, 308] width 290 height 22
drag, startPoint x: 418, startPoint y: 307, endPoint x: 516, endPoint y: 303, distance: 98.7
click at [516, 303] on div "Unfortunaely the vehicle has sold" at bounding box center [522, 308] width 290 height 22
click at [518, 307] on div "Unfortunaely the vehicle has sold" at bounding box center [522, 308] width 290 height 22
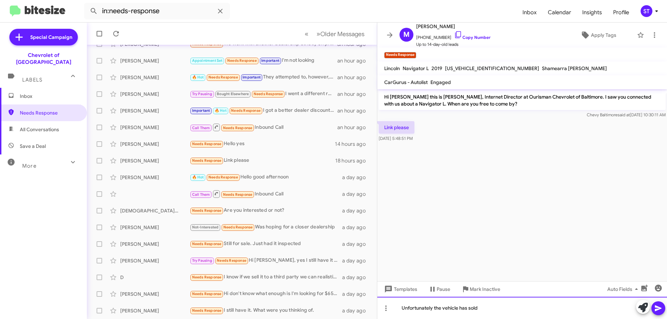
click at [505, 314] on div "Unfortunately the vehicle has sold" at bounding box center [522, 308] width 290 height 22
click at [445, 306] on div at bounding box center [522, 308] width 290 height 22
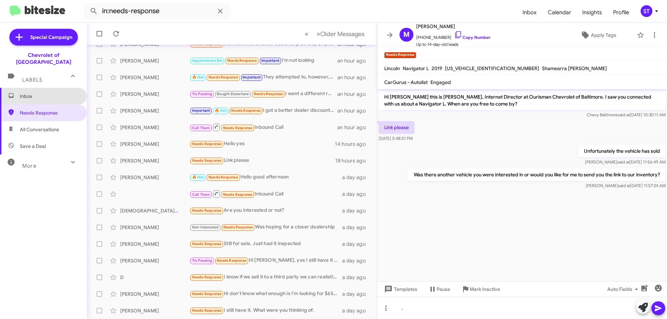
click at [45, 93] on span "Inbox" at bounding box center [49, 96] width 59 height 7
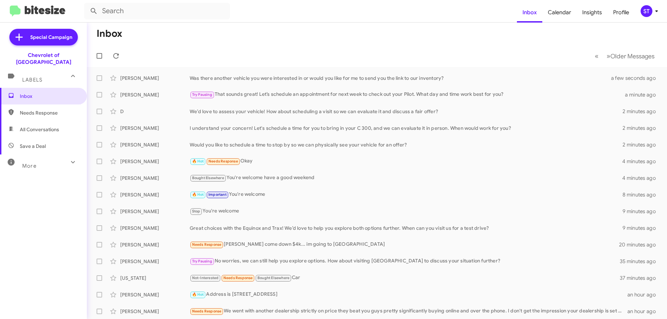
click at [58, 109] on span "Needs Response" at bounding box center [49, 112] width 59 height 7
type input "in:needs-response"
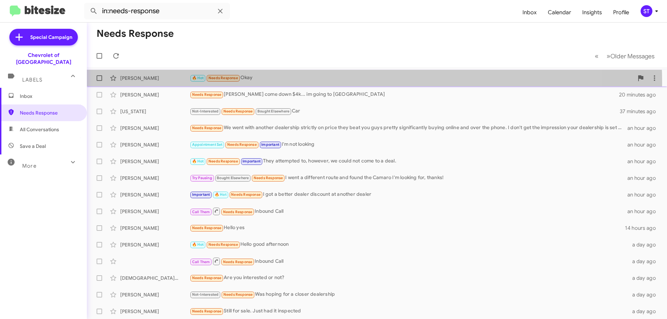
click at [279, 83] on div "Lawrence White 🔥 Hot Needs Response Okay 4 minutes ago" at bounding box center [376, 78] width 569 height 14
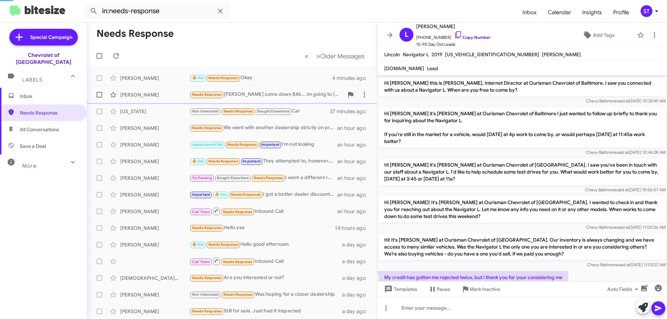
scroll to position [232, 0]
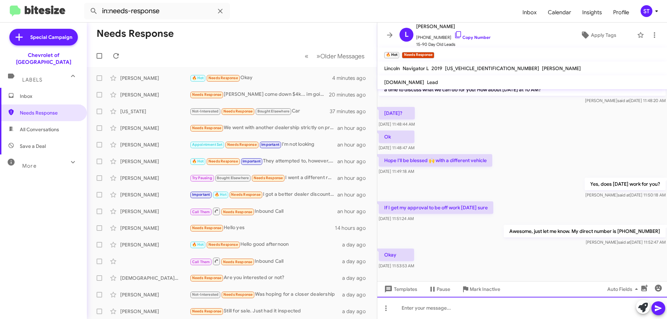
click at [445, 309] on div at bounding box center [522, 308] width 290 height 22
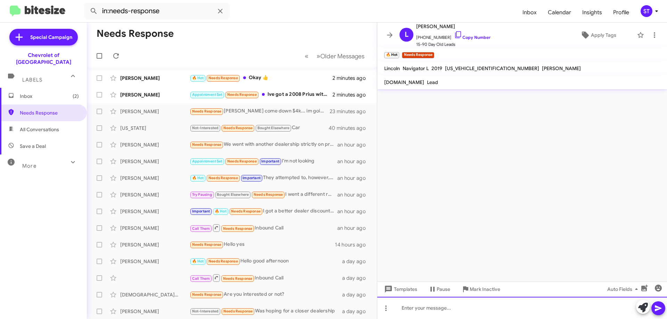
scroll to position [0, 0]
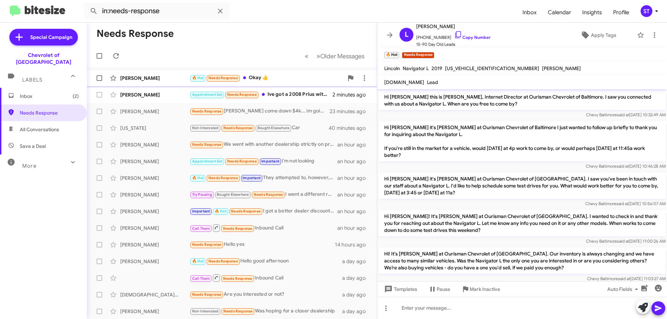
click at [175, 82] on div "Lawrence White 🔥 Hot Needs Response Okay 👍 2 minutes ago" at bounding box center [231, 78] width 279 height 14
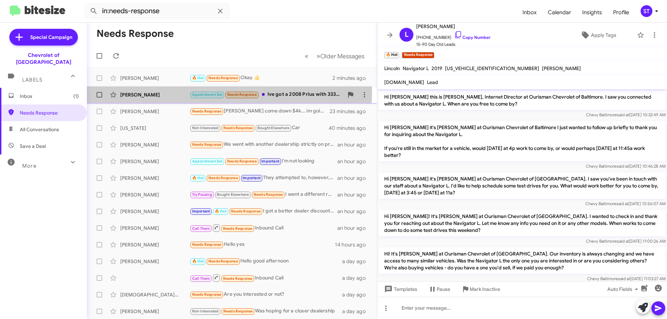
click at [178, 91] on div "Micheal Magchrzha Appointment Set Needs Response Ive got a 2008 Prius with 333,…" at bounding box center [231, 95] width 279 height 14
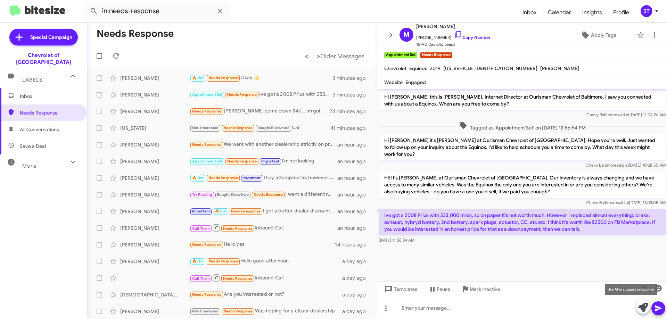
click at [639, 311] on icon at bounding box center [643, 308] width 10 height 10
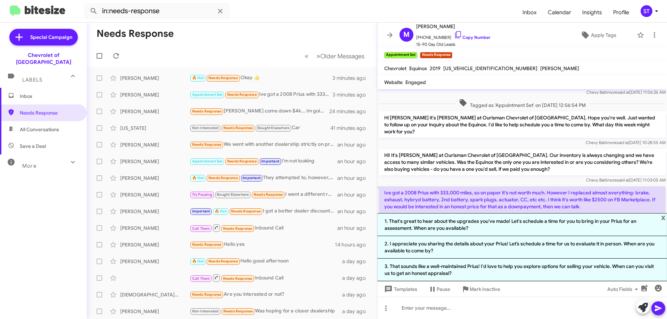
scroll to position [34, 0]
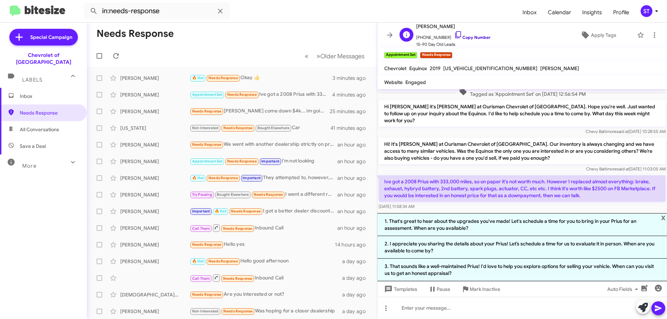
click at [454, 32] on icon at bounding box center [458, 35] width 8 height 8
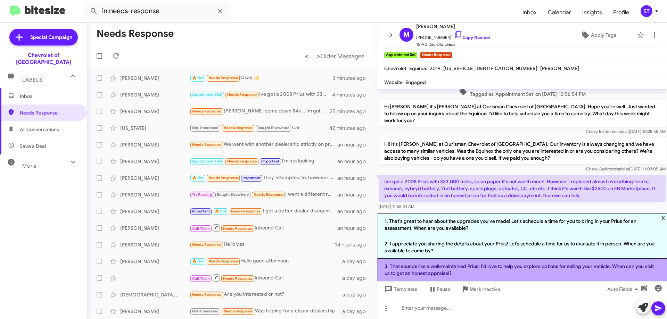
click at [444, 264] on li "3. That sounds like a well-maintained Prius! I'd love to help you explore optio…" at bounding box center [522, 270] width 290 height 23
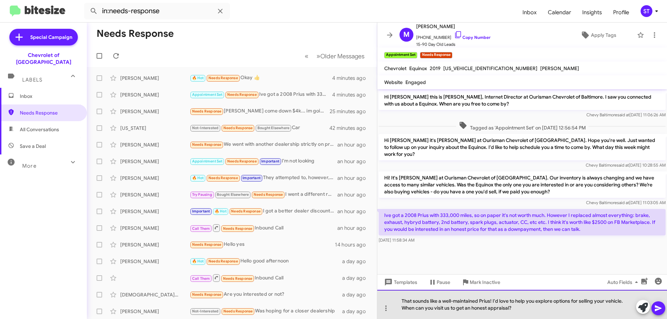
click at [595, 302] on div "That sounds like a well-maintained Prius! I'd love to help you explore options …" at bounding box center [522, 304] width 290 height 29
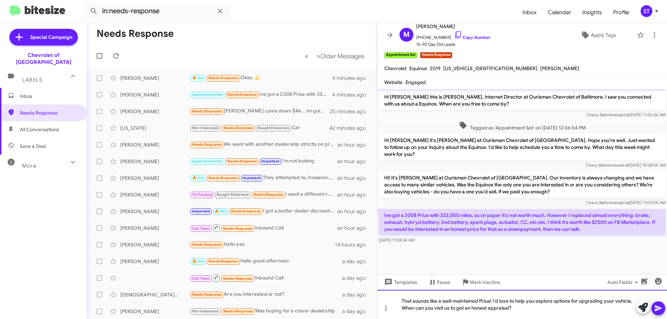
click at [567, 312] on div "That sounds like a well-maintained Prius! I'd love to help you explore options …" at bounding box center [522, 304] width 290 height 29
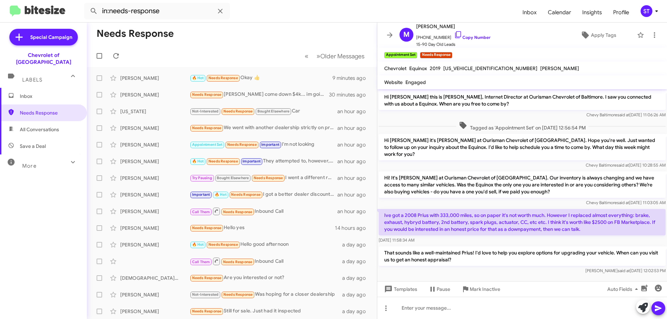
click at [34, 93] on span "Inbox" at bounding box center [49, 96] width 59 height 7
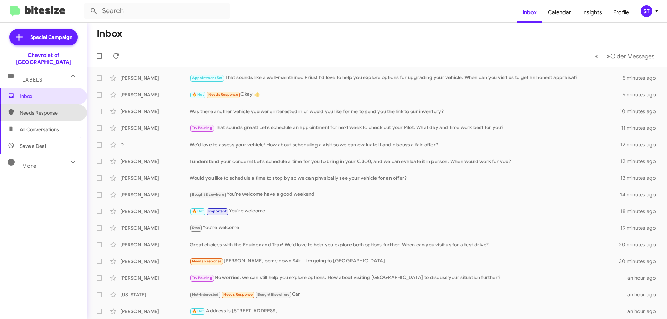
click at [55, 112] on span "Needs Response" at bounding box center [43, 113] width 87 height 17
type input "in:needs-response"
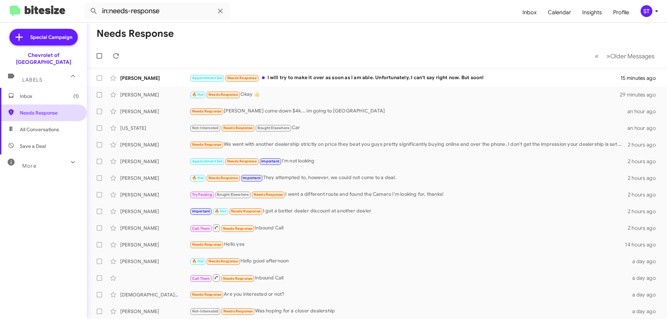
click at [44, 109] on span "Needs Response" at bounding box center [49, 112] width 59 height 7
click at [41, 93] on span "Inbox (1)" at bounding box center [49, 96] width 59 height 7
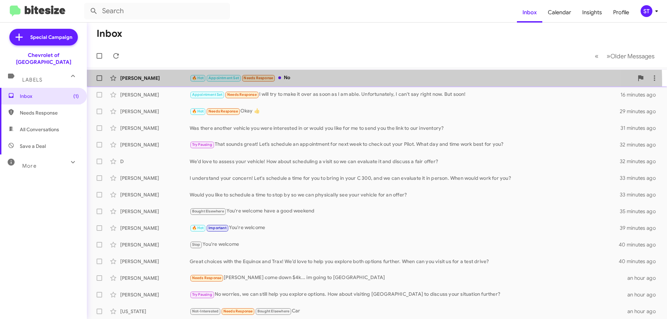
click at [332, 84] on div "Leon Johnson 🔥 Hot Appointment Set Needs Response No 4 minutes ago" at bounding box center [376, 78] width 569 height 14
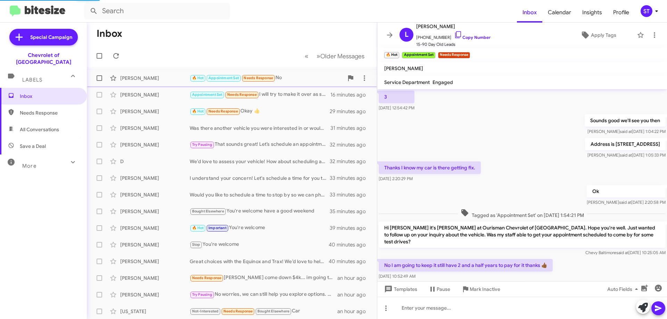
scroll to position [402, 0]
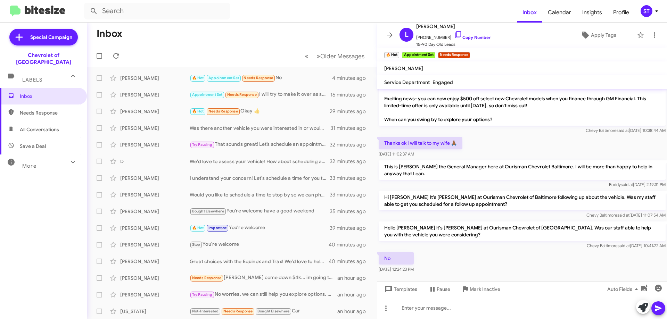
click at [644, 311] on icon at bounding box center [643, 308] width 10 height 10
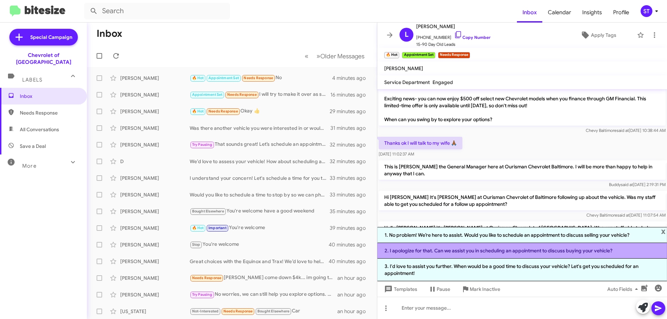
click at [438, 250] on li "2. I apologize for that. Can we assist you in scheduling an appointment to disc…" at bounding box center [522, 251] width 290 height 16
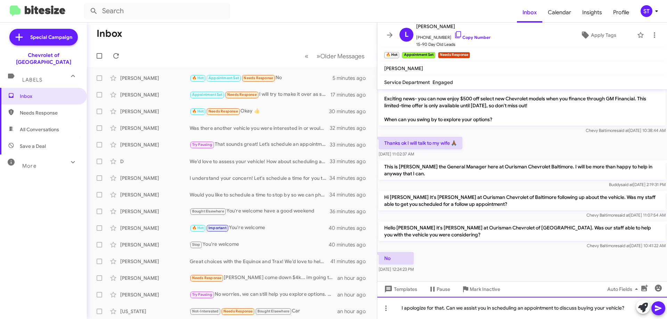
click at [632, 305] on div "I apologize for that. Can we assist you in scheduling an appointment to discuss…" at bounding box center [522, 308] width 290 height 22
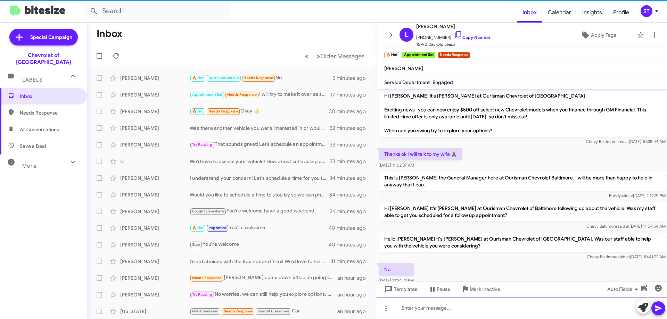
scroll to position [0, 0]
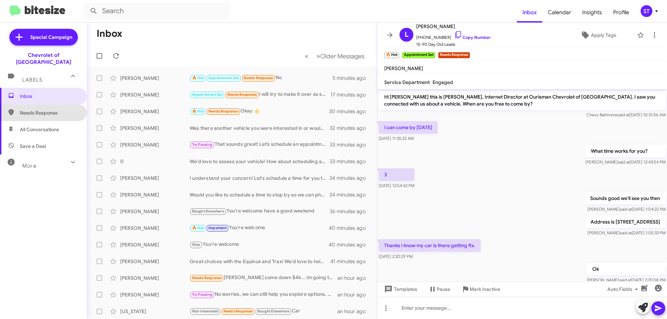
click at [50, 111] on span "Needs Response" at bounding box center [43, 113] width 87 height 17
type input "in:needs-response"
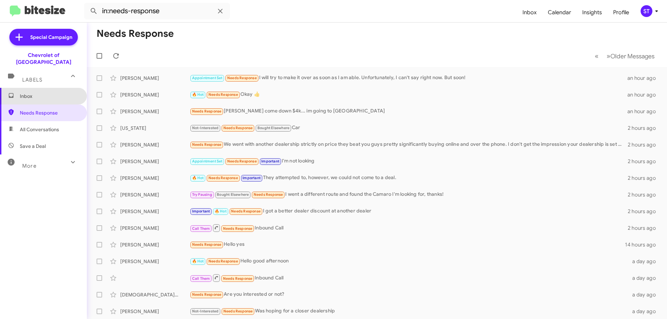
drag, startPoint x: 50, startPoint y: 89, endPoint x: 54, endPoint y: 88, distance: 4.3
click at [50, 93] on span "Inbox" at bounding box center [49, 96] width 59 height 7
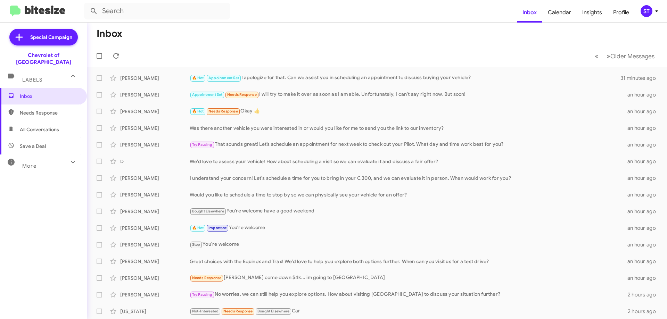
click at [54, 126] on span "All Conversations" at bounding box center [39, 129] width 39 height 7
type input "in:all-conversations"
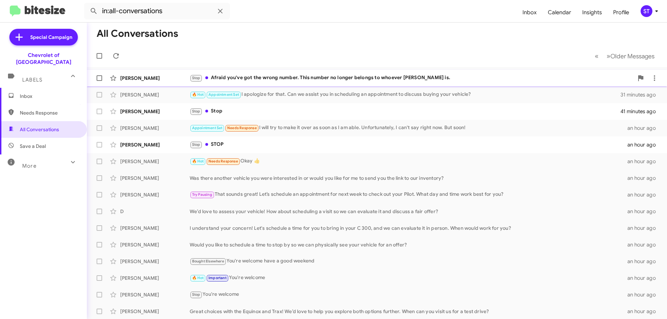
click at [170, 84] on div "Brandon Clark Stop Afraid you've got the wrong number. This number no longer be…" at bounding box center [376, 78] width 569 height 14
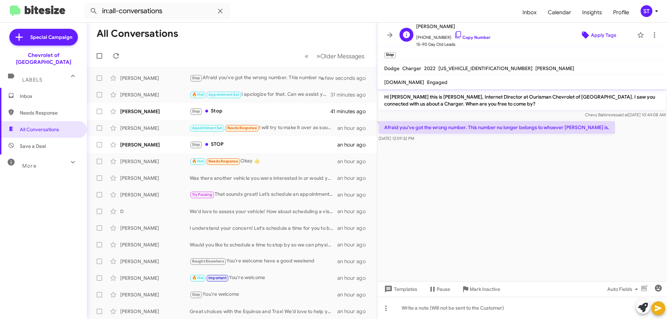
click at [609, 39] on span "Apply Tags" at bounding box center [603, 35] width 25 height 13
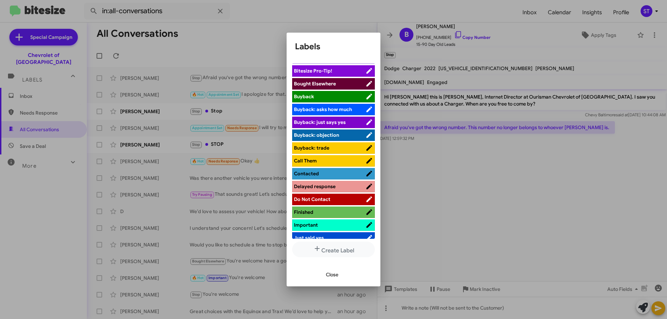
scroll to position [69, 0]
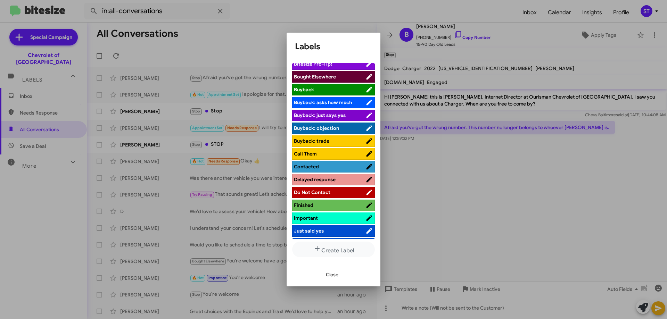
click at [338, 192] on span "Do Not Contact" at bounding box center [330, 192] width 72 height 7
click at [335, 277] on span "Close" at bounding box center [332, 275] width 13 height 13
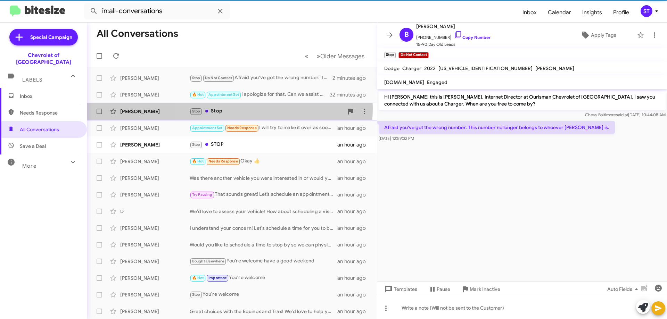
click at [230, 108] on div "Stop Stop" at bounding box center [267, 111] width 154 height 8
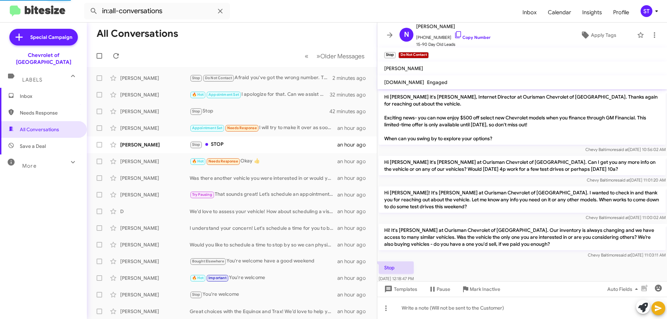
scroll to position [11, 0]
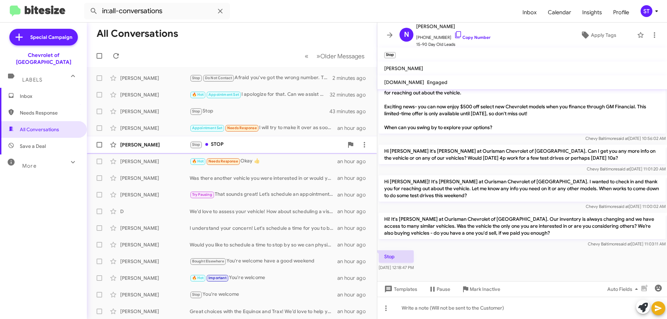
click at [225, 143] on div "Stop STOP" at bounding box center [267, 145] width 154 height 8
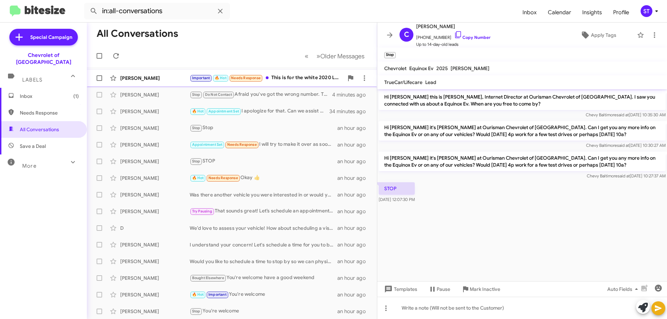
click at [285, 78] on div "Important 🔥 Hot Needs Response This is for the white 2020 Lexus? 41,000 miles?" at bounding box center [267, 78] width 154 height 8
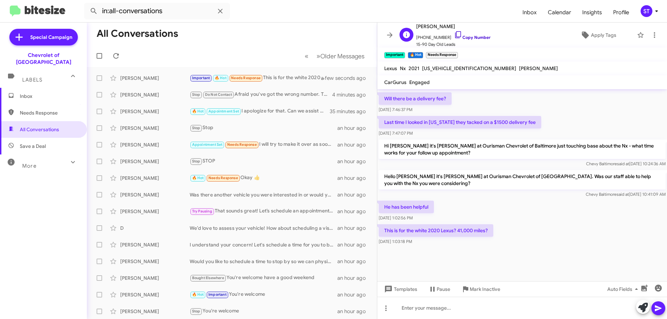
click at [454, 35] on icon at bounding box center [458, 35] width 8 height 8
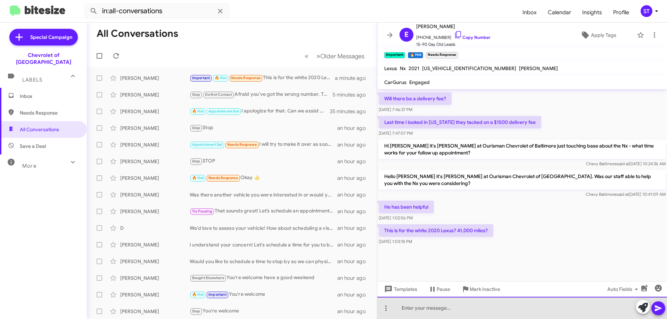
click at [422, 310] on div at bounding box center [522, 308] width 290 height 22
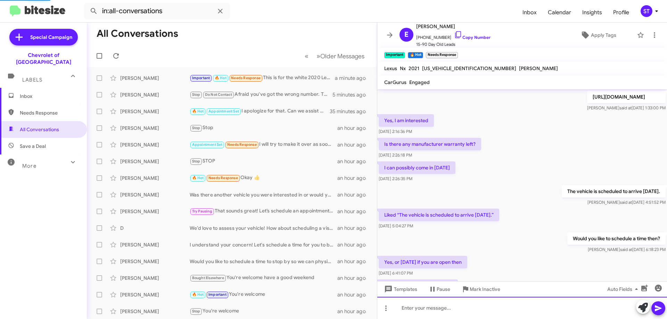
scroll to position [35, 0]
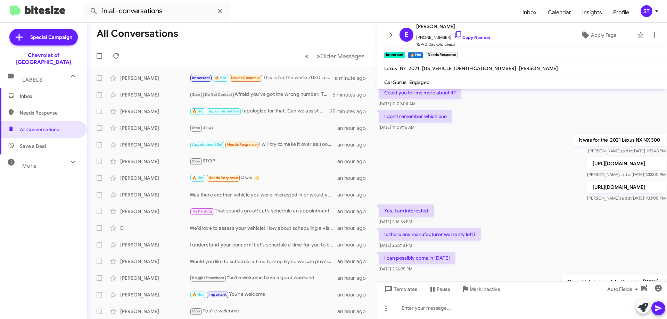
click at [48, 88] on span "Inbox" at bounding box center [43, 96] width 87 height 17
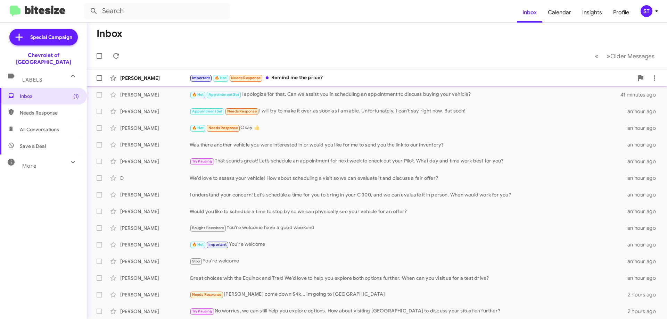
click at [291, 73] on div "Elizabeth Uffelman Important 🔥 Hot Needs Response Remind me the price? 2 minute…" at bounding box center [376, 78] width 569 height 14
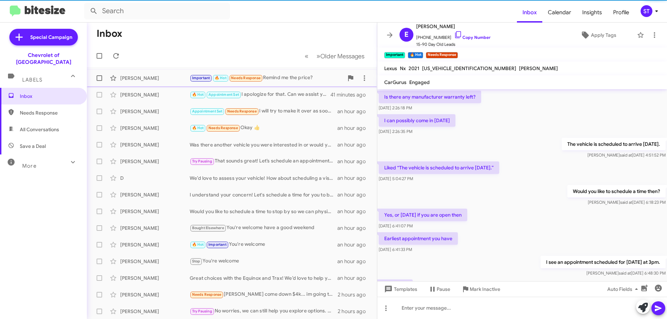
scroll to position [329, 0]
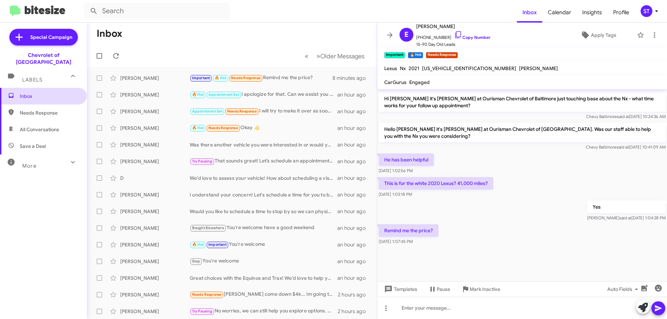
click at [40, 93] on span "Inbox" at bounding box center [49, 96] width 59 height 7
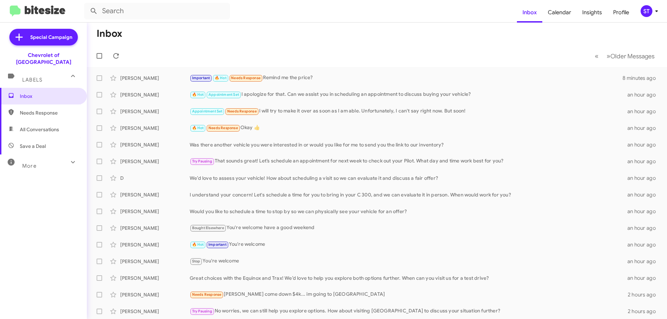
click at [54, 126] on span "All Conversations" at bounding box center [39, 129] width 39 height 7
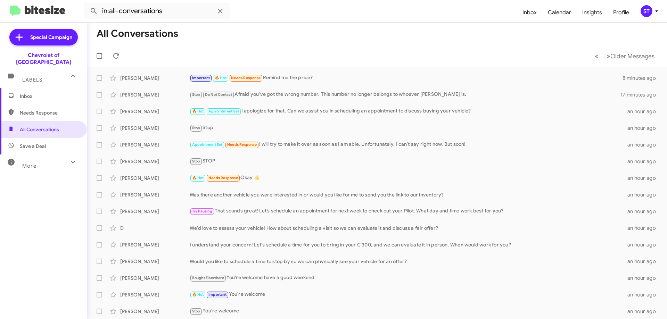
click at [47, 109] on span "Needs Response" at bounding box center [49, 112] width 59 height 7
type input "in:needs-response"
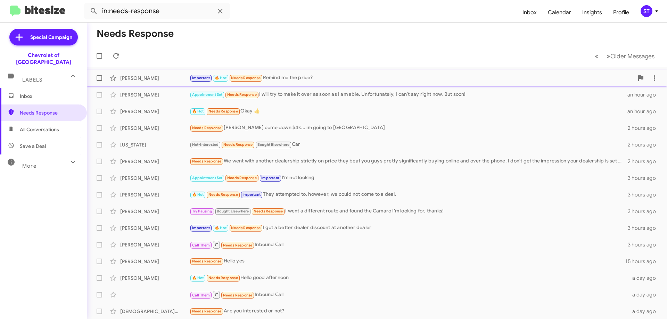
click at [319, 80] on div "Important 🔥 Hot Needs Response Remind me the price?" at bounding box center [412, 78] width 444 height 8
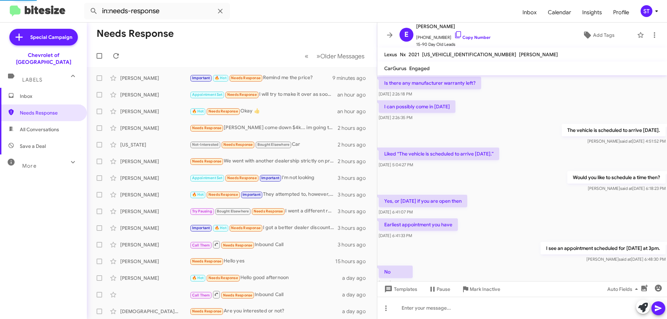
scroll to position [287, 0]
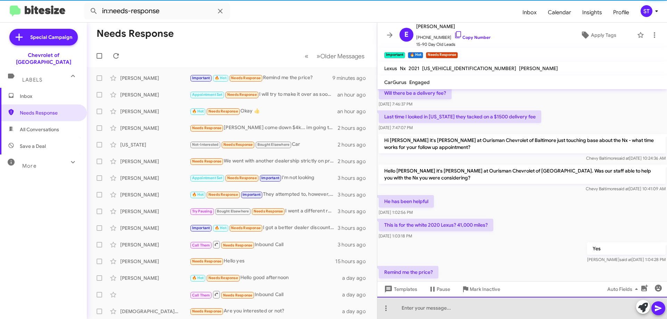
click at [457, 310] on div at bounding box center [522, 308] width 290 height 22
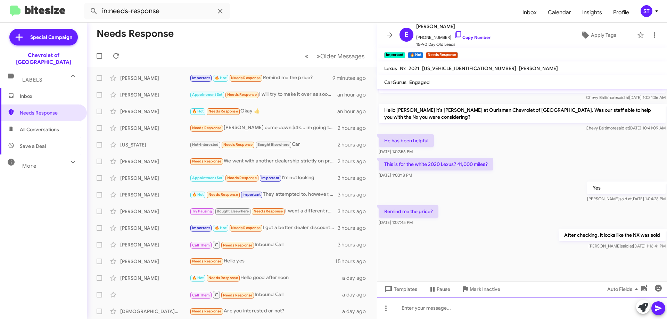
scroll to position [513, 0]
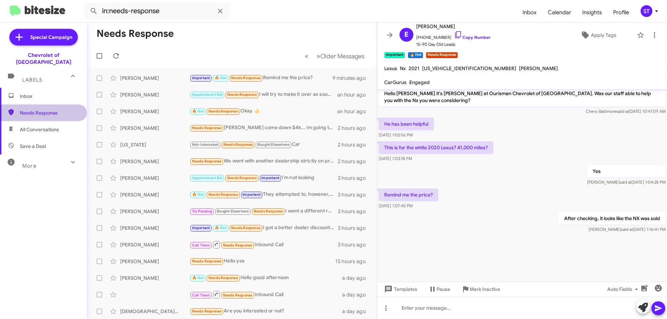
click at [49, 105] on span "Needs Response" at bounding box center [43, 113] width 87 height 17
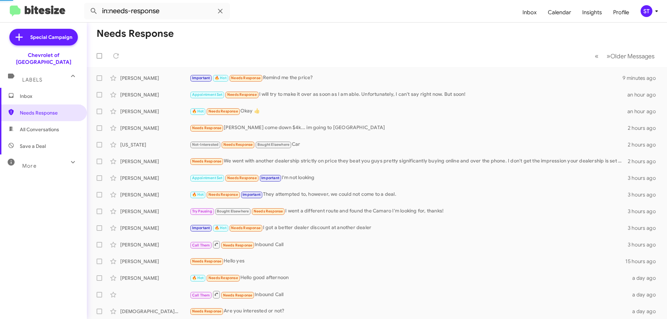
click at [47, 126] on span "All Conversations" at bounding box center [39, 129] width 39 height 7
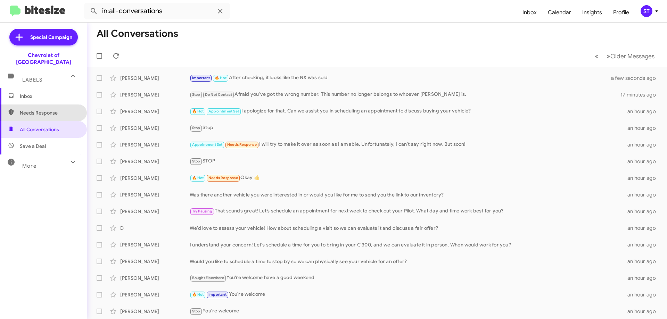
click at [56, 109] on span "Needs Response" at bounding box center [49, 112] width 59 height 7
type input "in:needs-response"
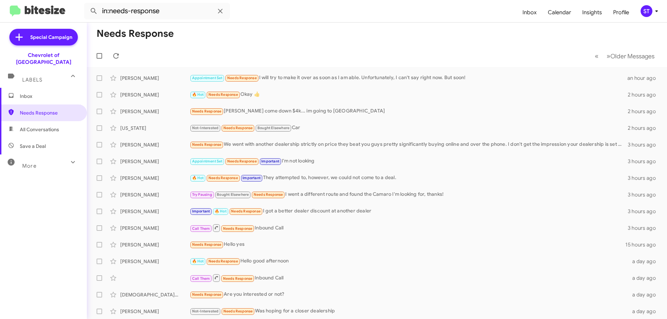
click at [69, 88] on span "Inbox" at bounding box center [43, 96] width 87 height 17
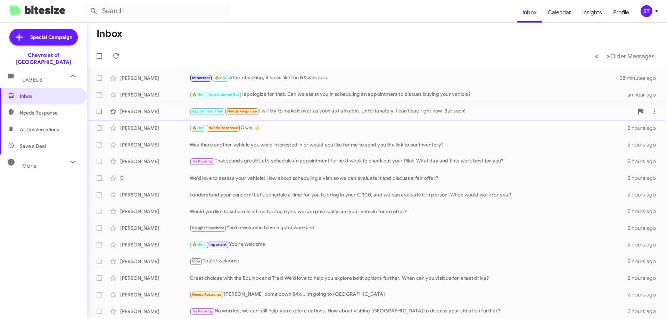
click at [168, 110] on div "[PERSON_NAME]" at bounding box center [154, 111] width 69 height 7
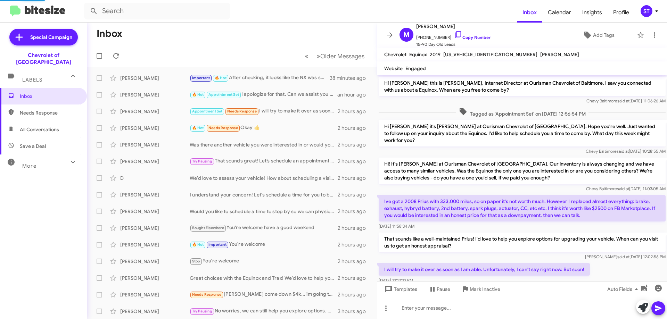
scroll to position [9, 0]
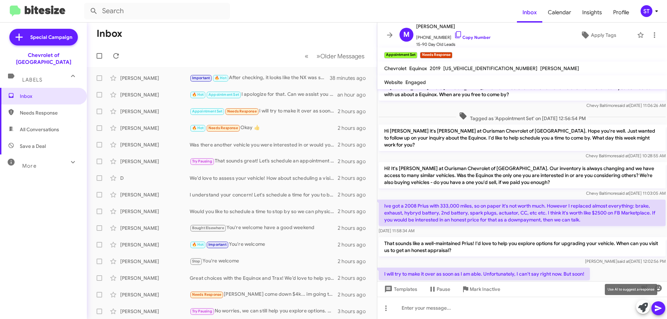
click at [640, 311] on icon at bounding box center [643, 308] width 10 height 10
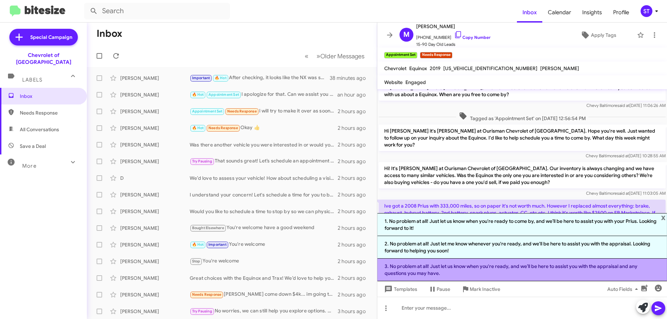
click at [509, 268] on li "3. No problem at all! Just let us know when you're ready, and we’ll be here to …" at bounding box center [522, 270] width 290 height 23
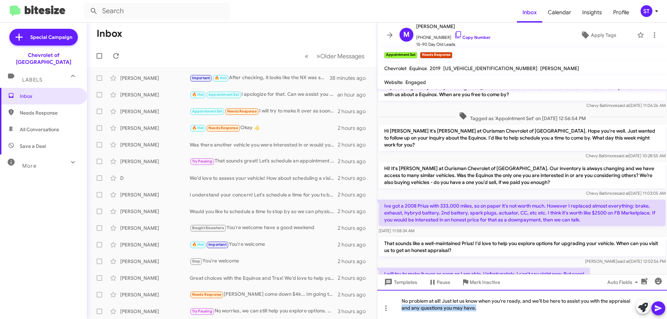
drag, startPoint x: 512, startPoint y: 310, endPoint x: 328, endPoint y: 323, distance: 185.3
click at [328, 319] on html "Inbox Calendar Insights Profile ST Special Campaign Chevrolet of Baltimore Labe…" at bounding box center [333, 159] width 667 height 319
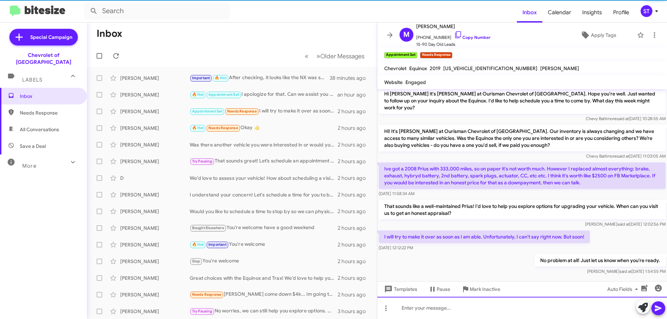
scroll to position [49, 0]
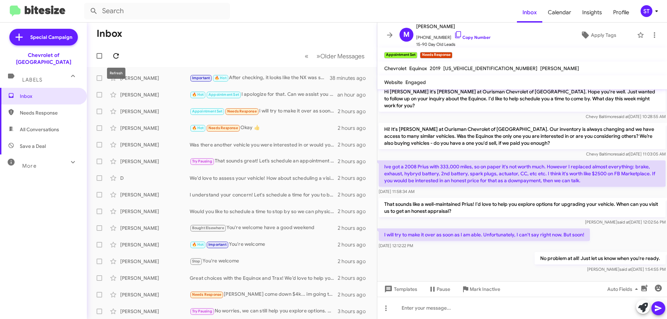
click at [120, 58] on span at bounding box center [116, 56] width 14 height 8
click at [288, 79] on div "Important 🔥 Hot Needs Response Okay" at bounding box center [267, 78] width 154 height 8
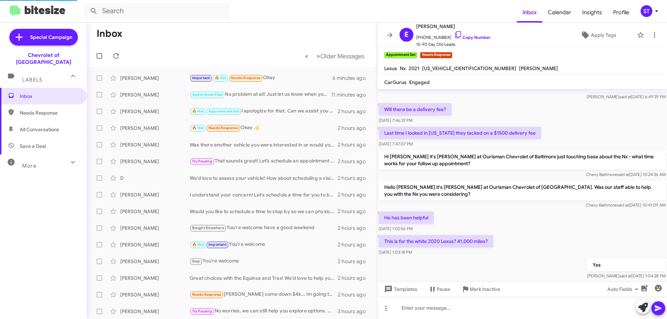
scroll to position [140, 0]
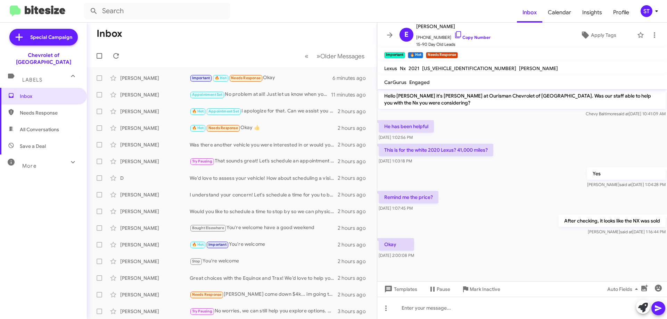
click at [183, 47] on mat-toolbar-row "« Previous » Next Older Messages" at bounding box center [232, 56] width 290 height 22
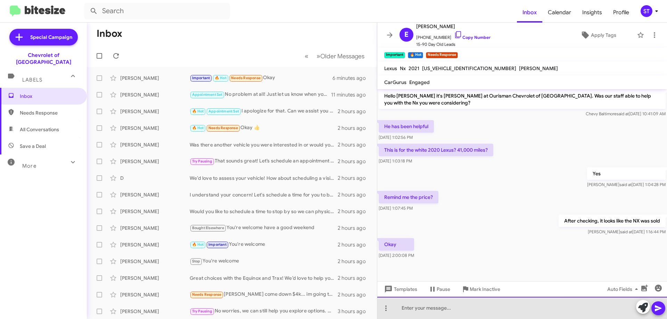
click at [483, 315] on div at bounding box center [522, 308] width 290 height 22
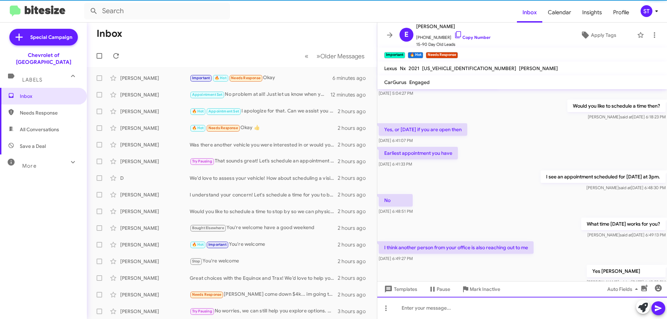
scroll to position [0, 0]
